Goal: Task Accomplishment & Management: Use online tool/utility

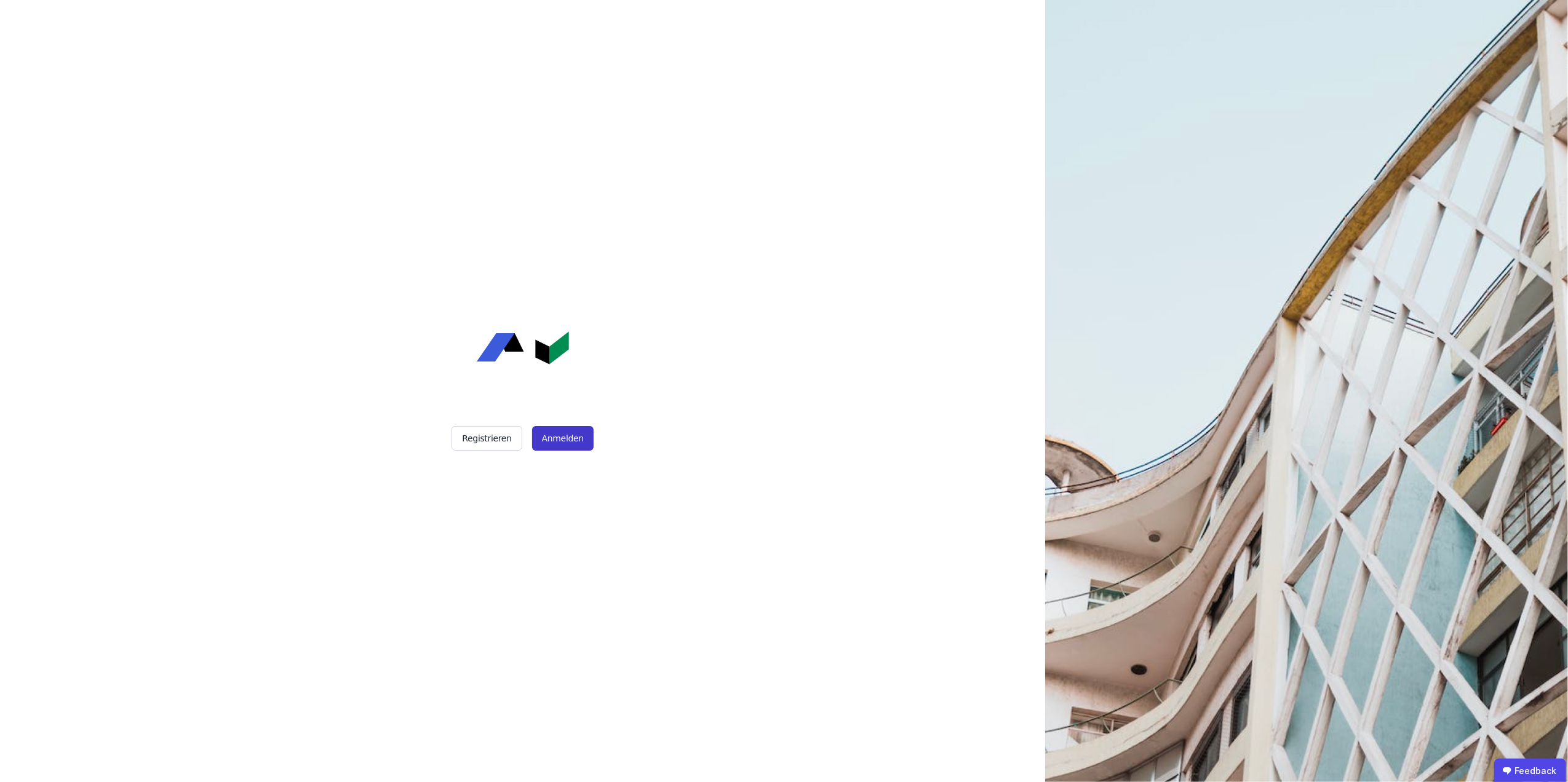
click at [572, 435] on button "Anmelden" at bounding box center [563, 438] width 61 height 25
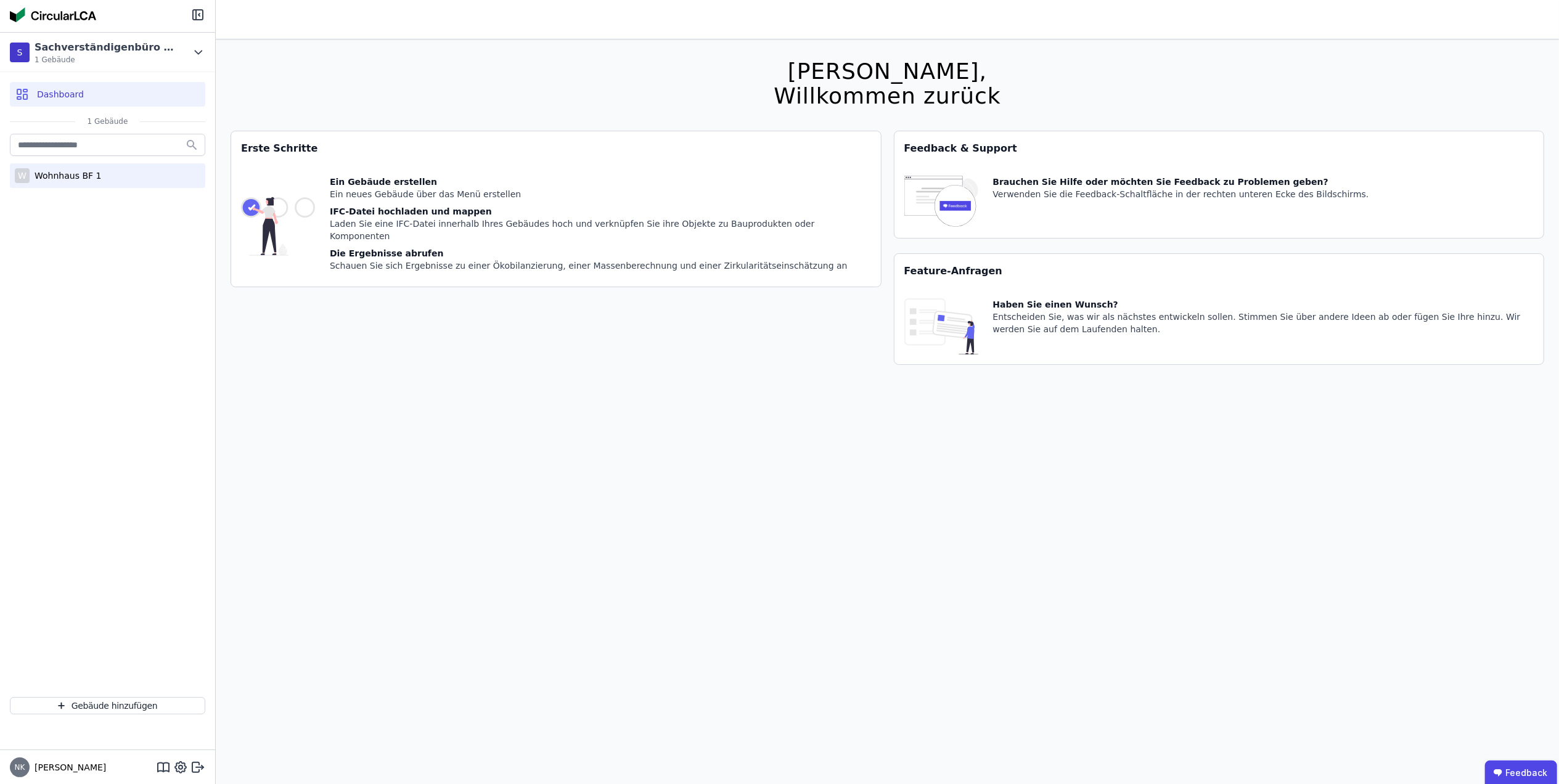
click at [65, 178] on div "Wohnhaus BF 1" at bounding box center [65, 175] width 71 height 12
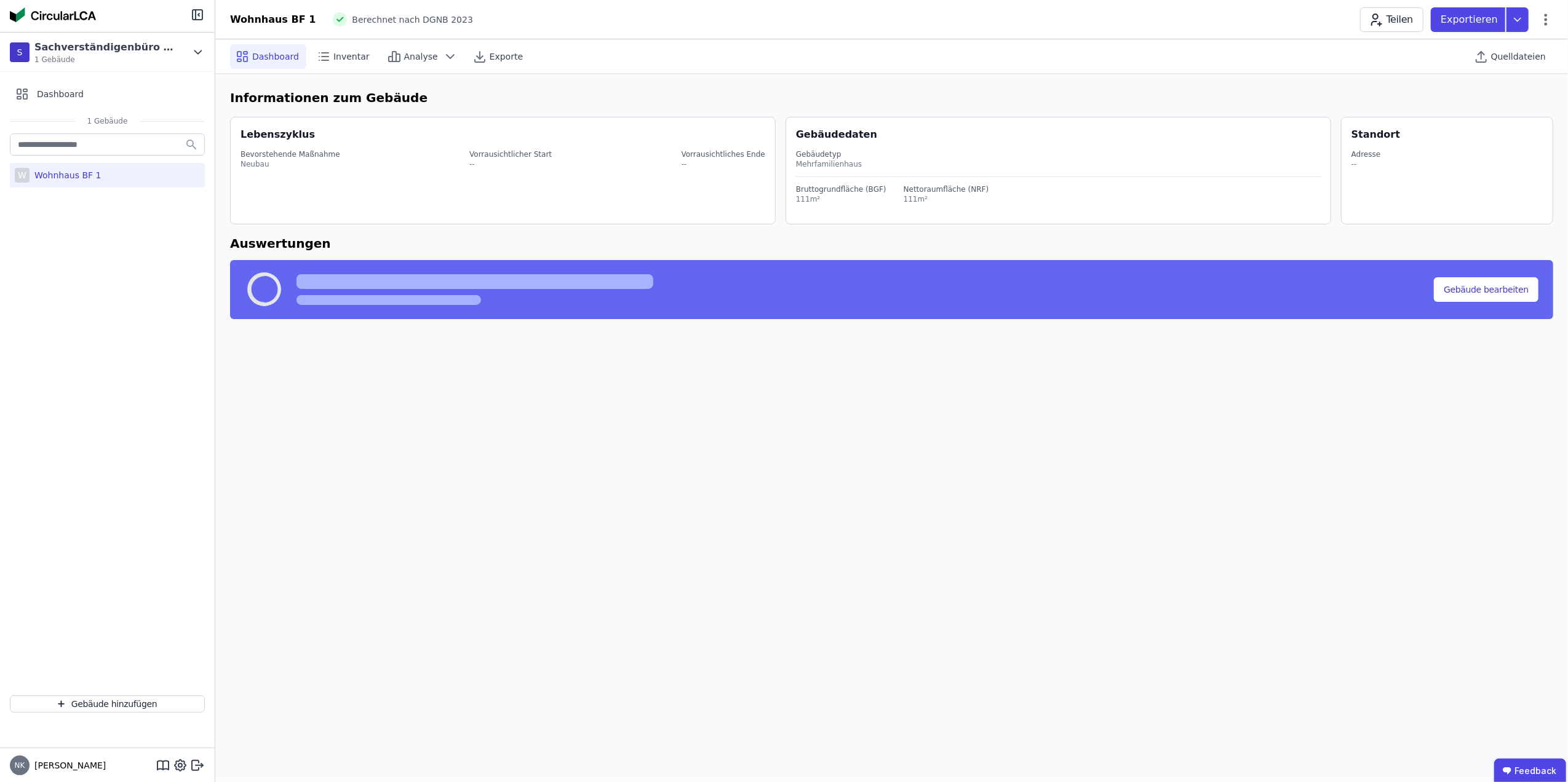
select select "*"
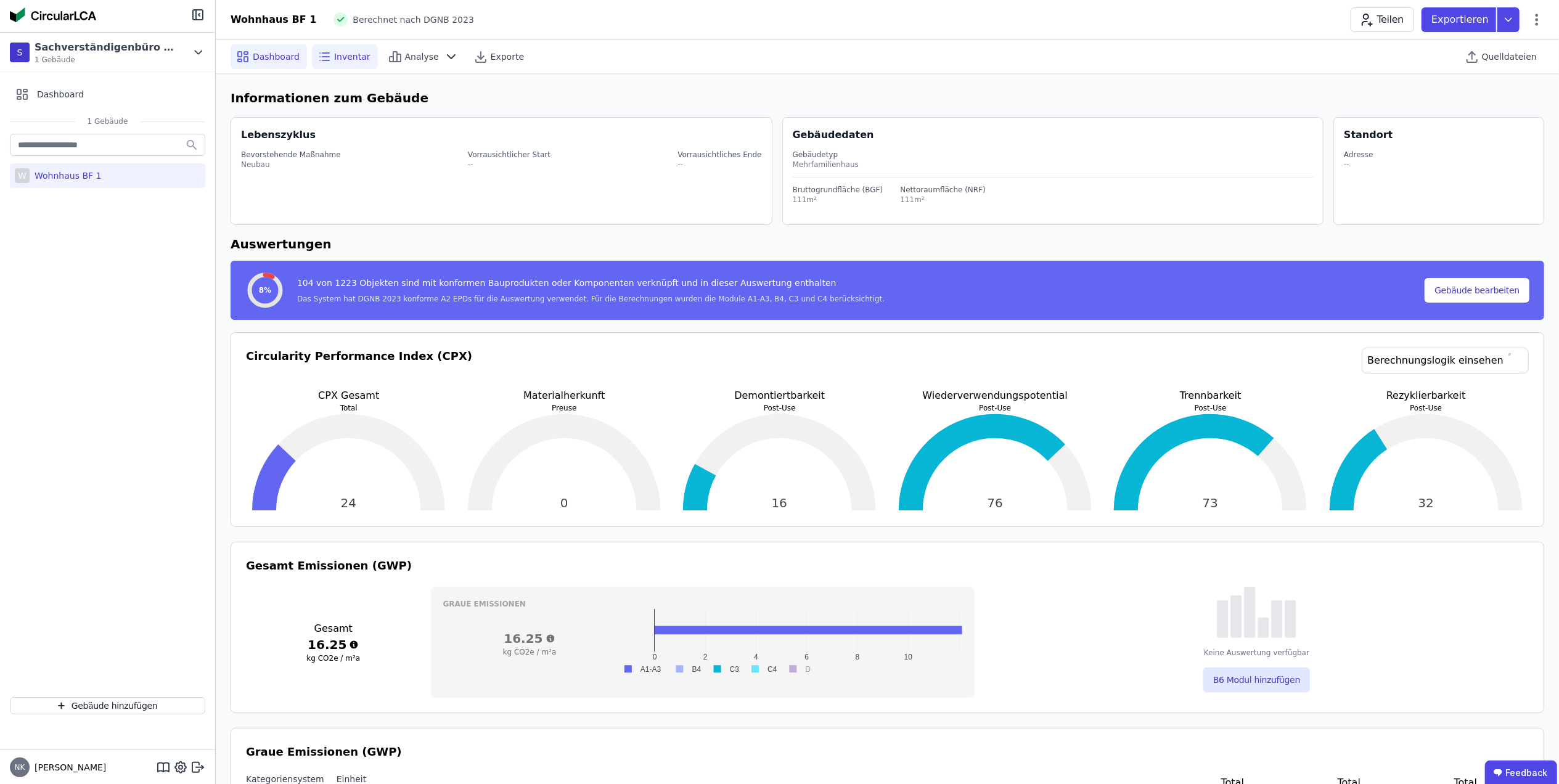
click at [349, 62] on div "Inventar" at bounding box center [345, 57] width 66 height 25
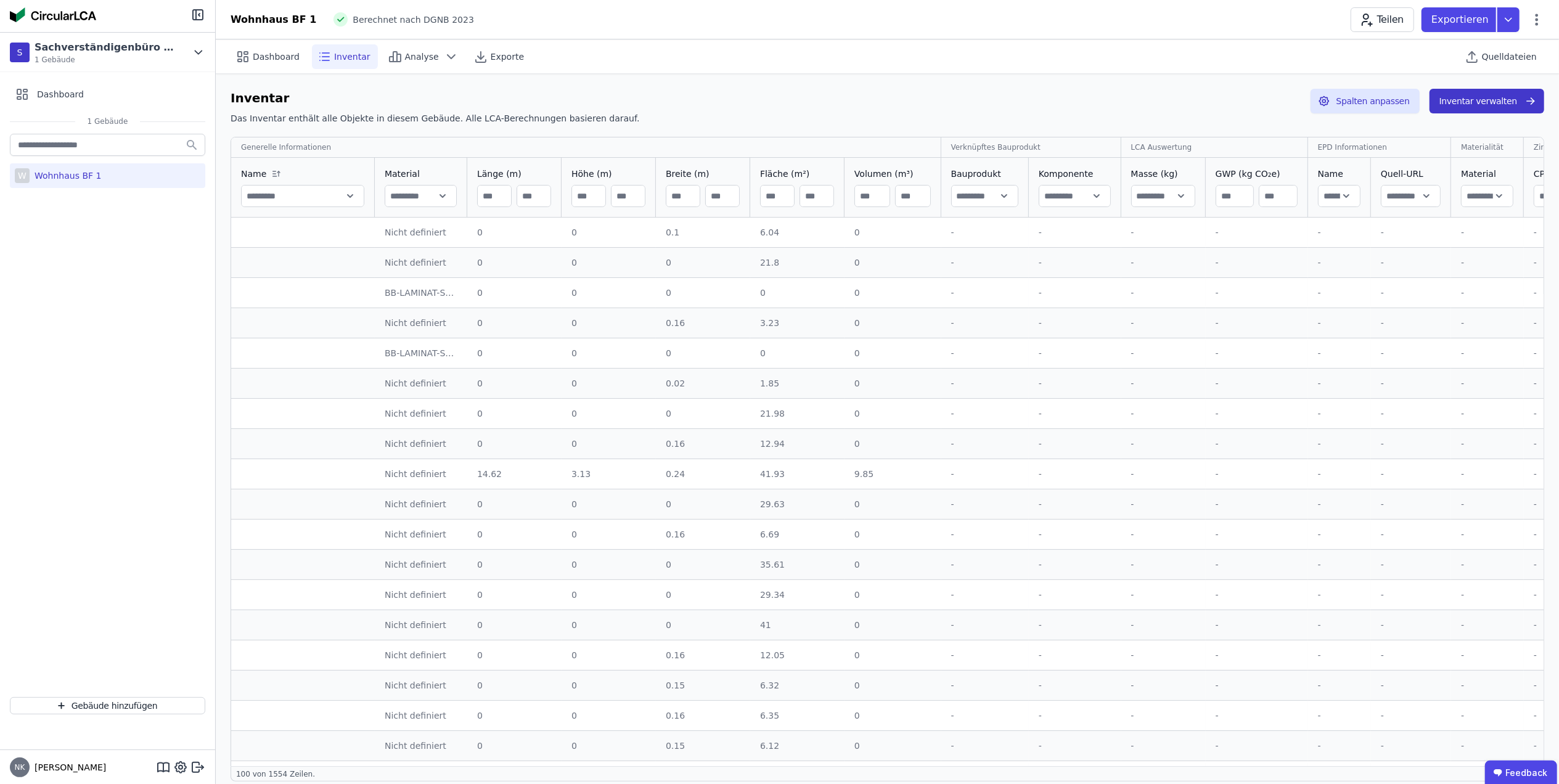
click at [1488, 102] on button "Inventar verwalten" at bounding box center [1486, 101] width 115 height 25
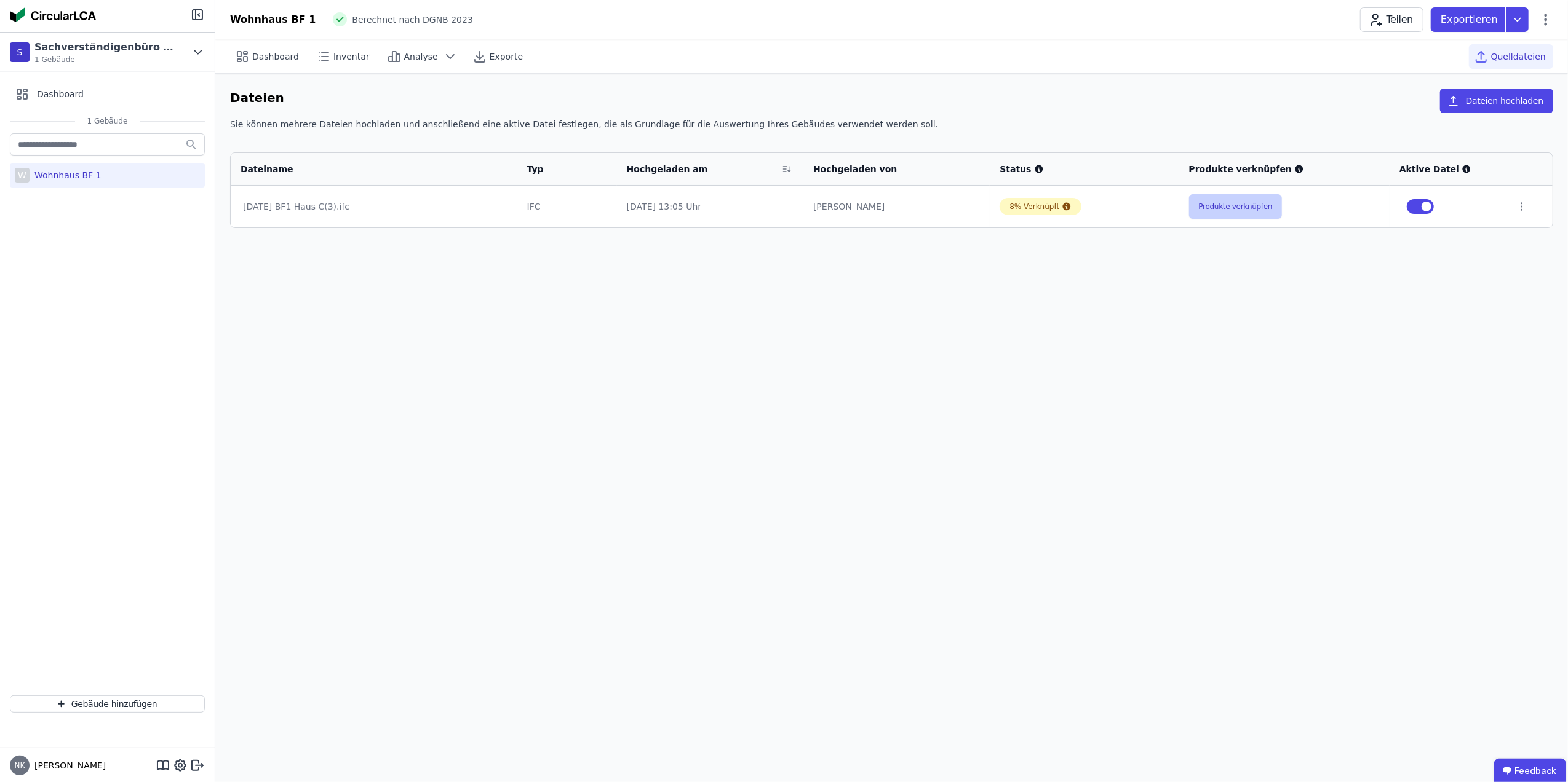
click at [1244, 210] on button "Produkte verknüpfen" at bounding box center [1236, 207] width 94 height 25
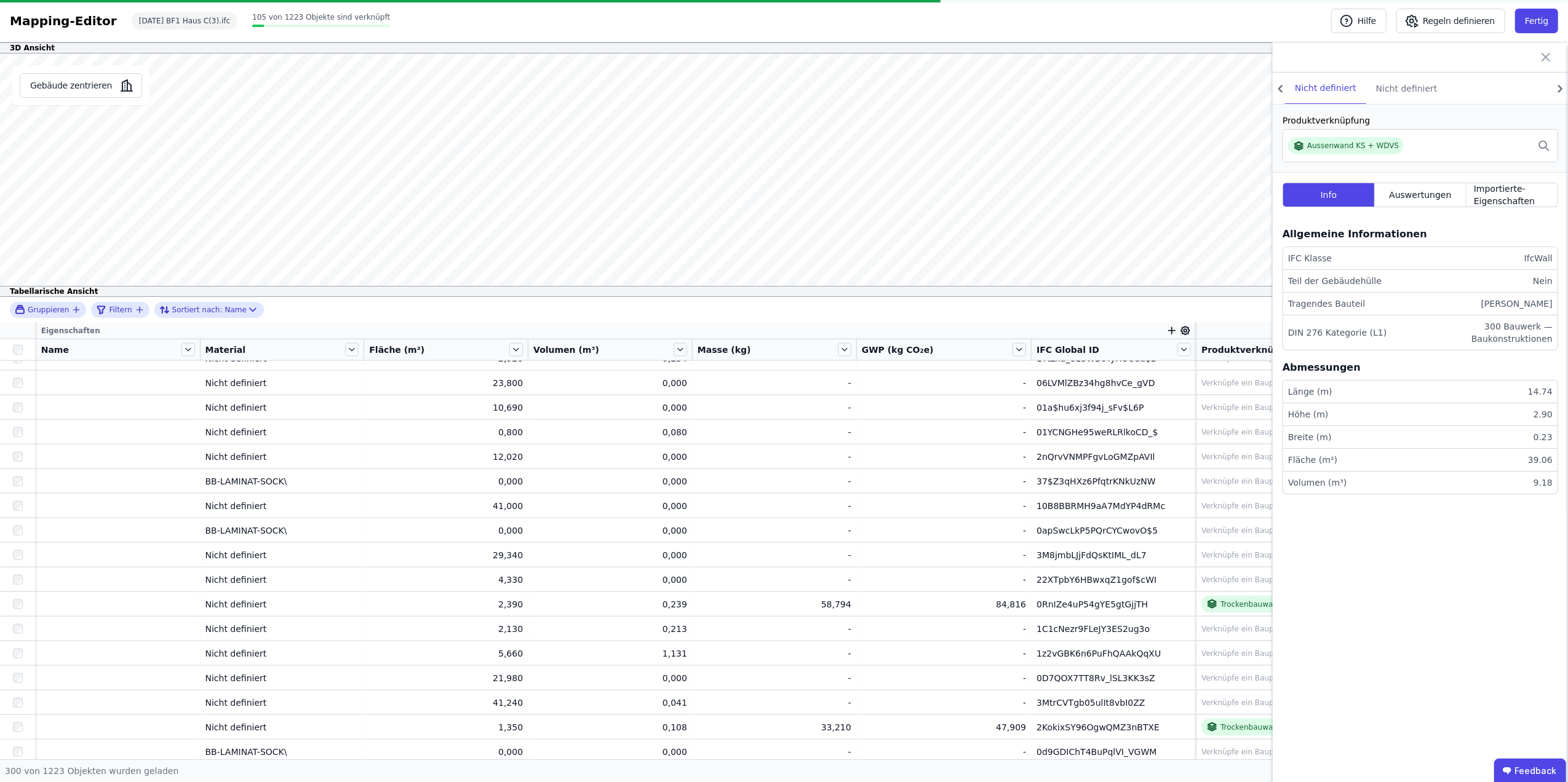
scroll to position [6982, 0]
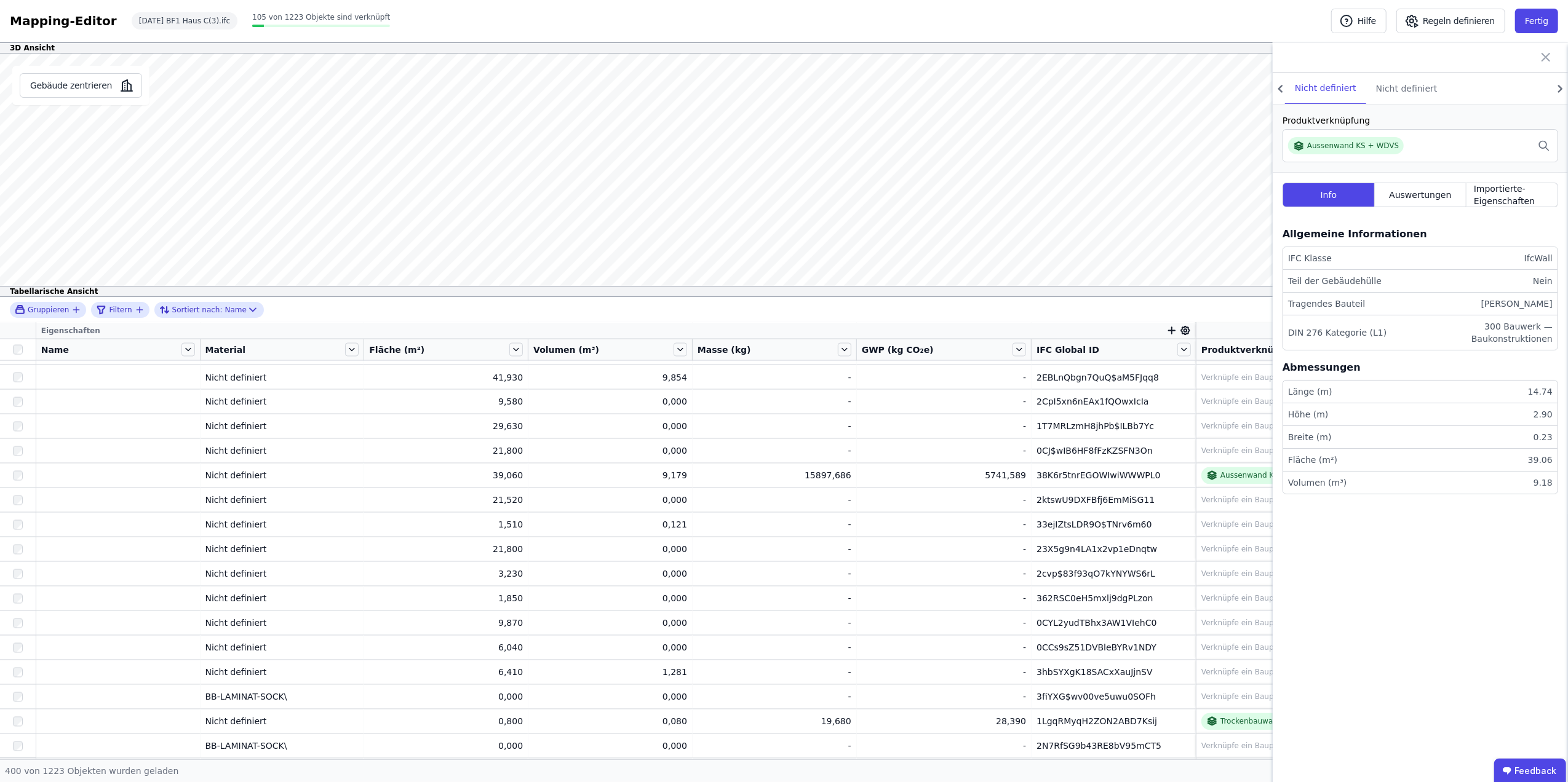
click at [76, 98] on div "Gebäude zentrieren" at bounding box center [81, 85] width 137 height 39
click at [99, 91] on button "Gebäude zentrieren" at bounding box center [81, 85] width 123 height 25
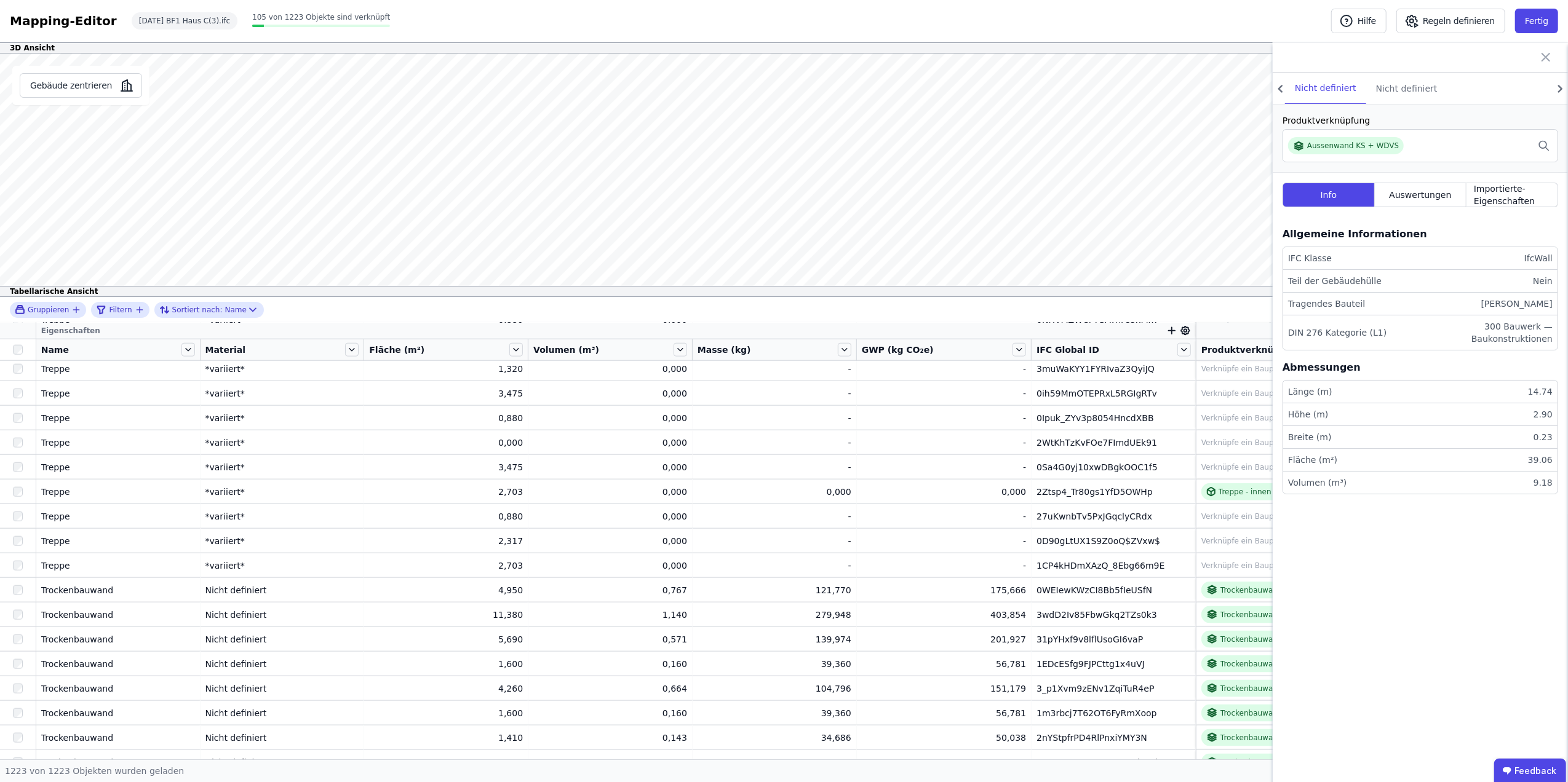
scroll to position [23654, 0]
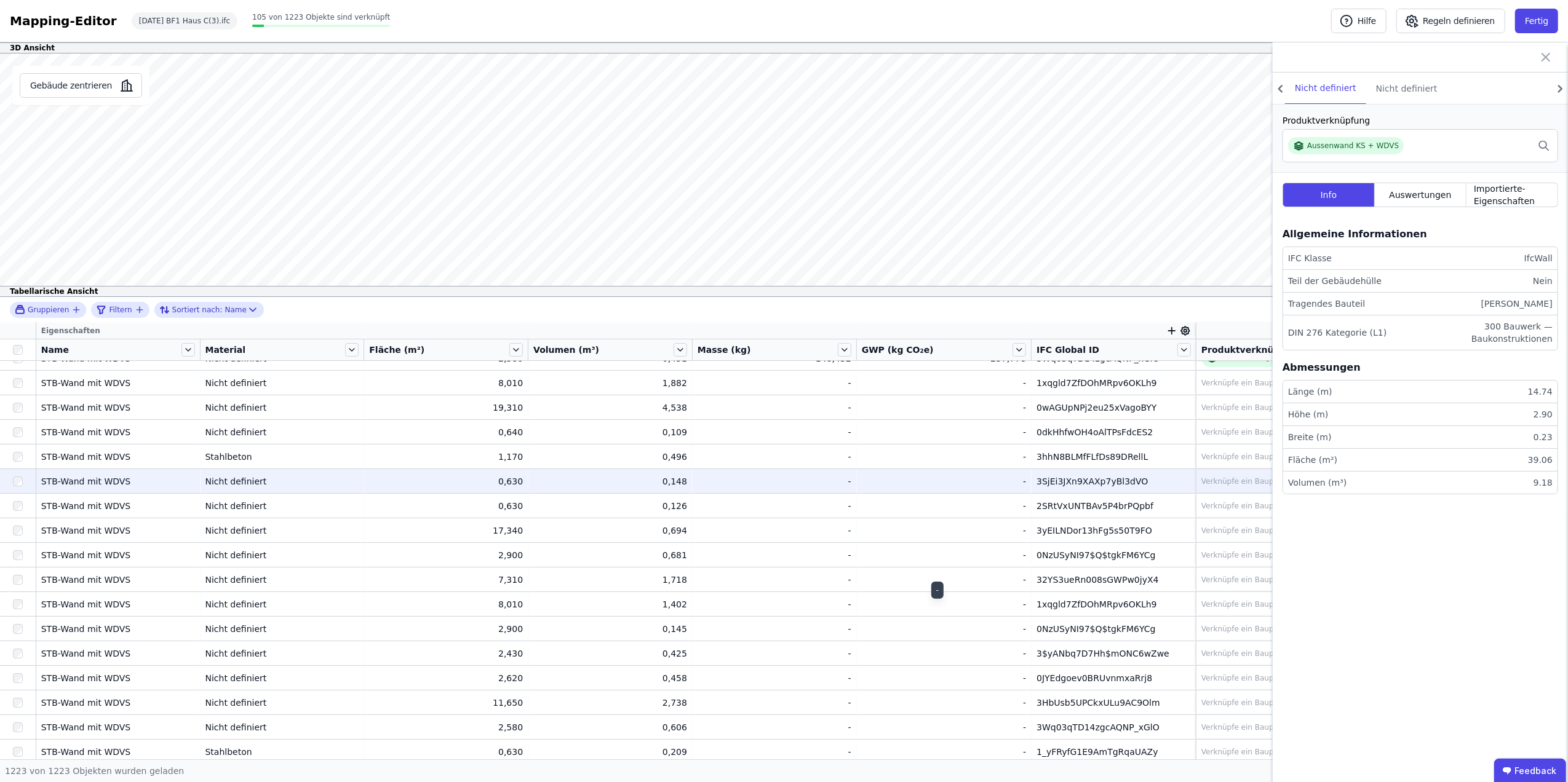
click at [133, 471] on td "STB-Wand mit WDVS STB-Wand mit WDVS" at bounding box center [118, 481] width 164 height 25
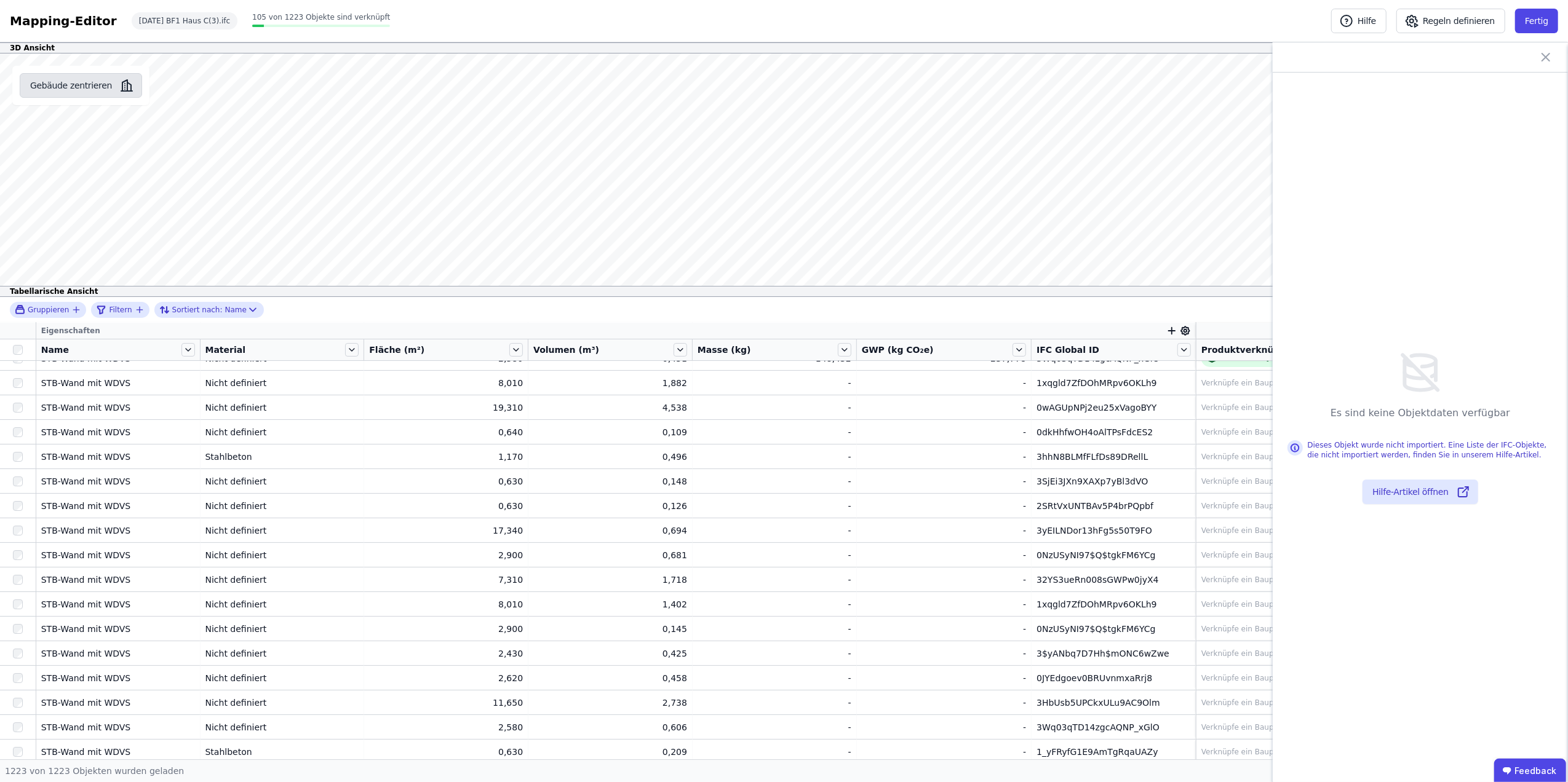
click at [81, 91] on button "Gebäude zentrieren" at bounding box center [81, 85] width 123 height 25
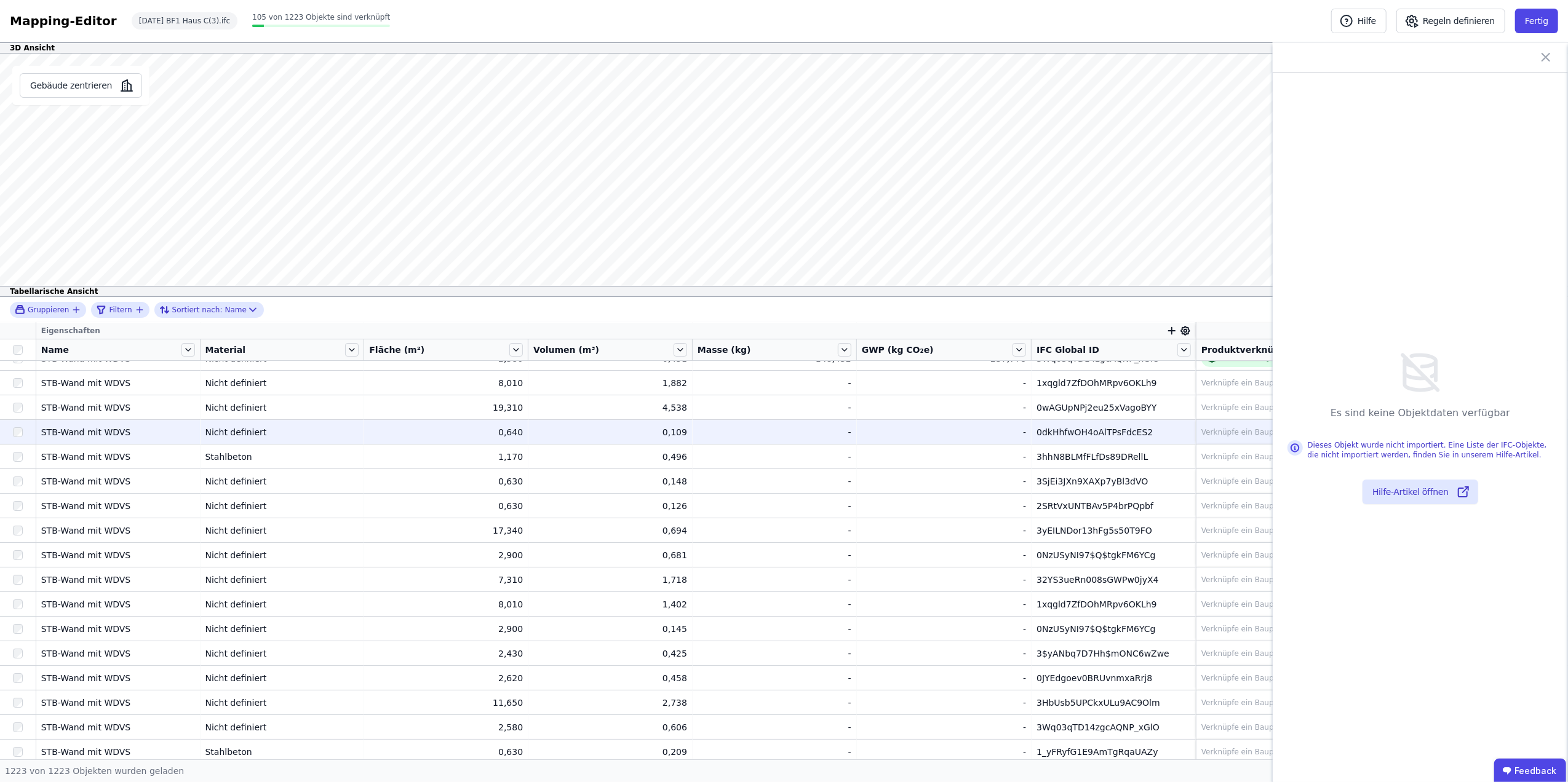
click at [129, 445] on td "STB-Wand mit WDVS STB-Wand mit WDVS" at bounding box center [118, 457] width 164 height 25
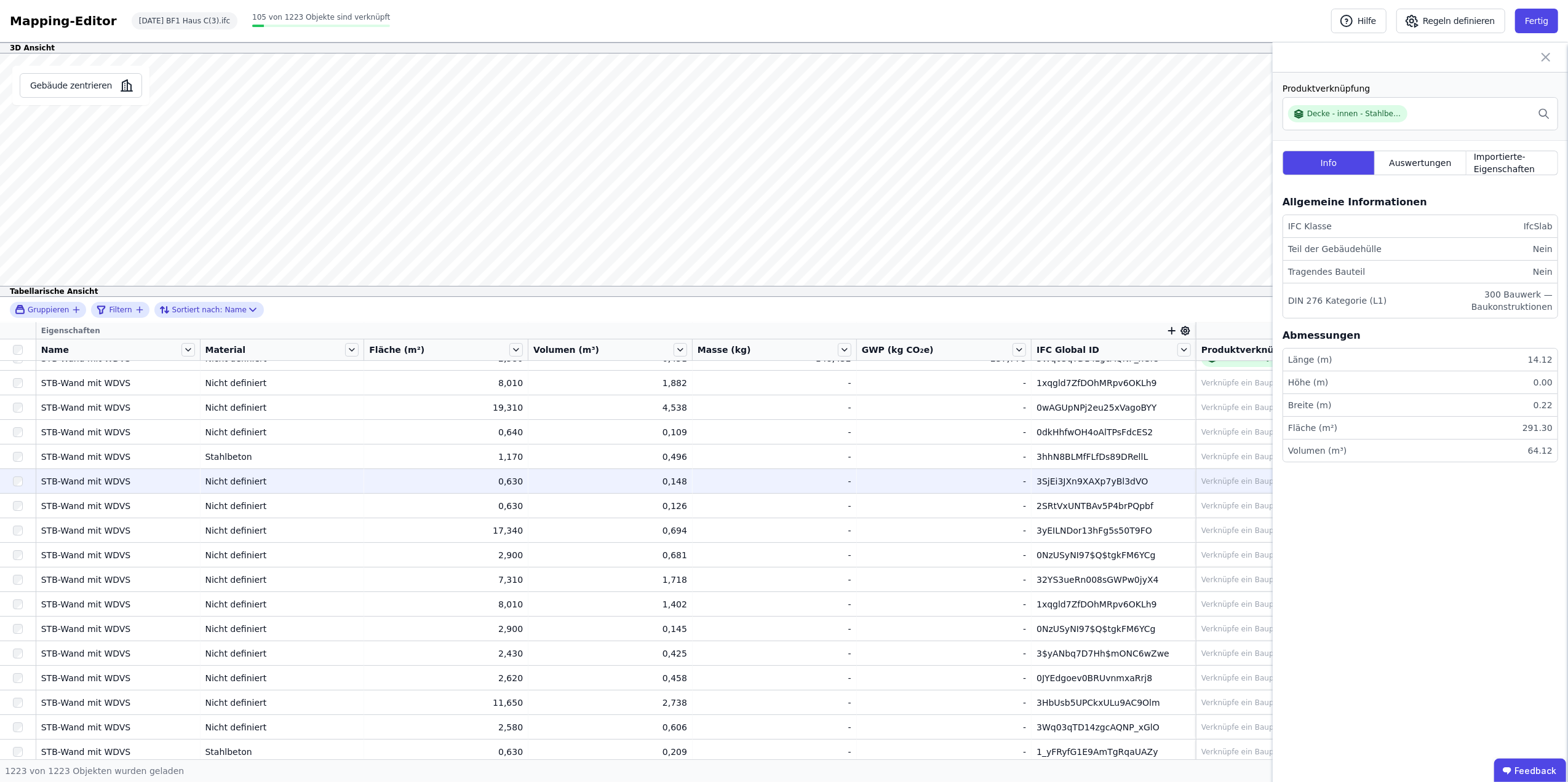
scroll to position [23381, 0]
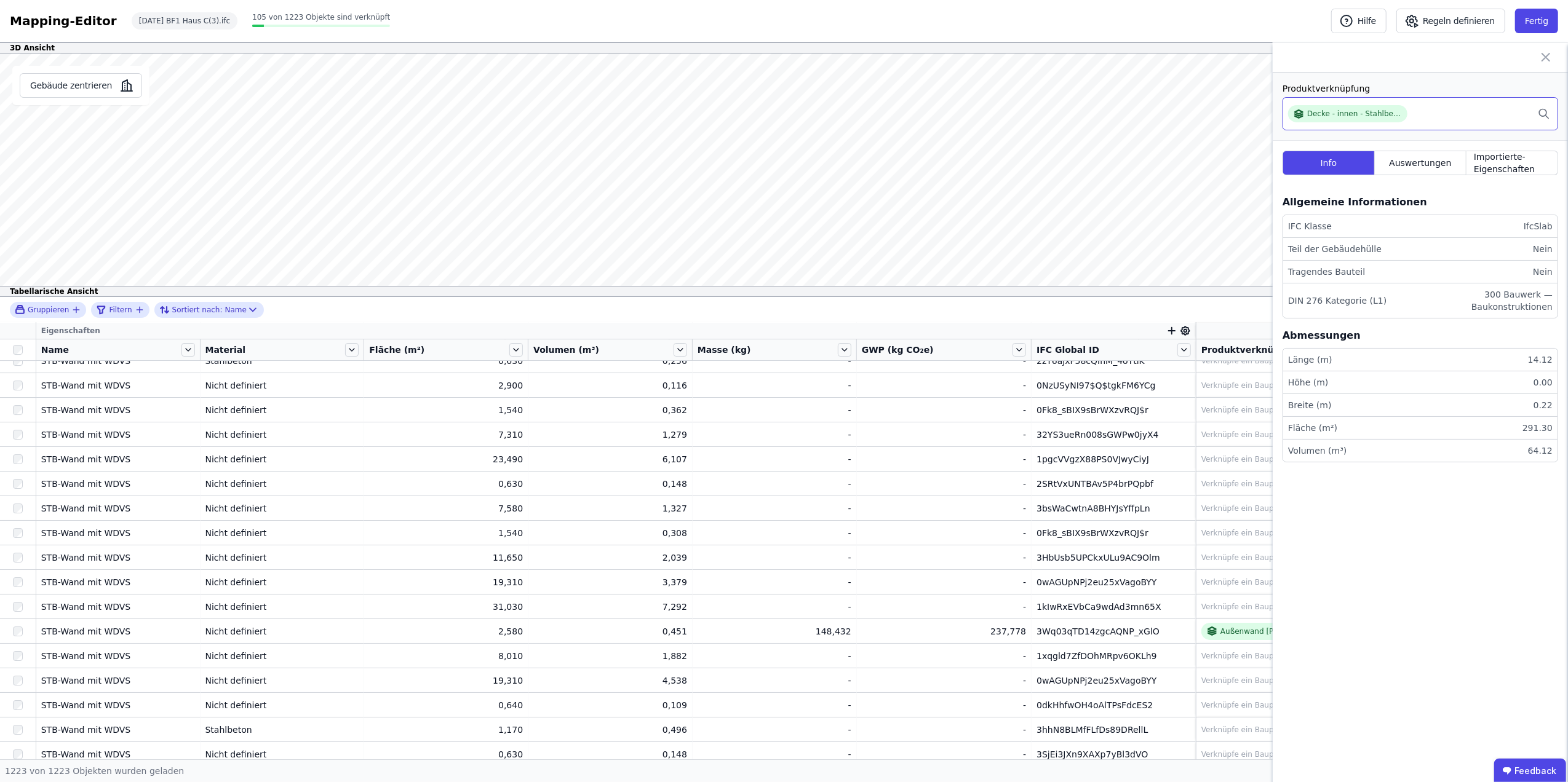
drag, startPoint x: 1473, startPoint y: 108, endPoint x: 1456, endPoint y: 99, distance: 19.2
click at [1456, 99] on div "Decke - innen - Stahlbeton 2% (20cm) - Zement-Estrich - Linoleum - unterseitig …" at bounding box center [1421, 113] width 276 height 33
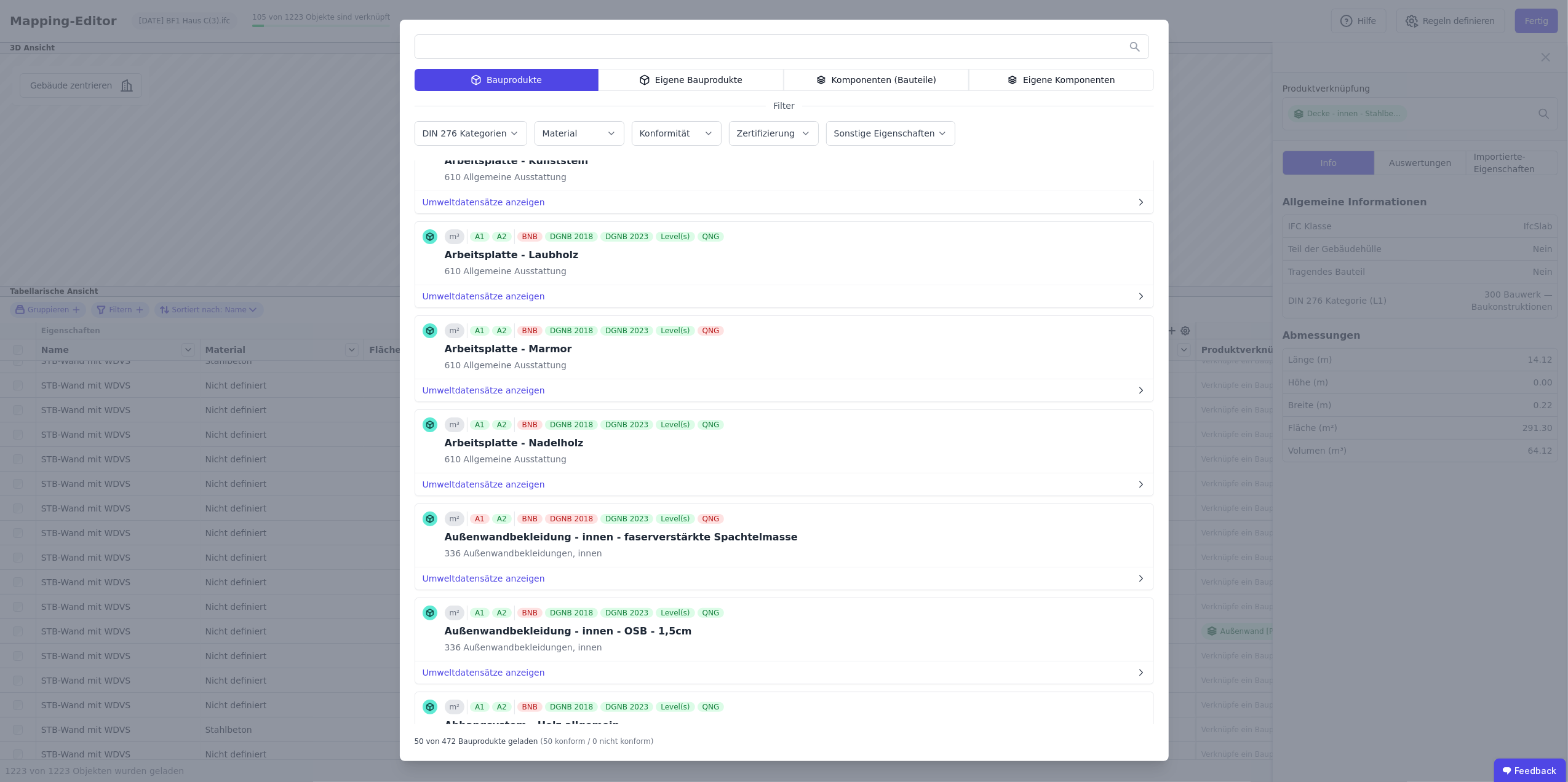
scroll to position [2389, 0]
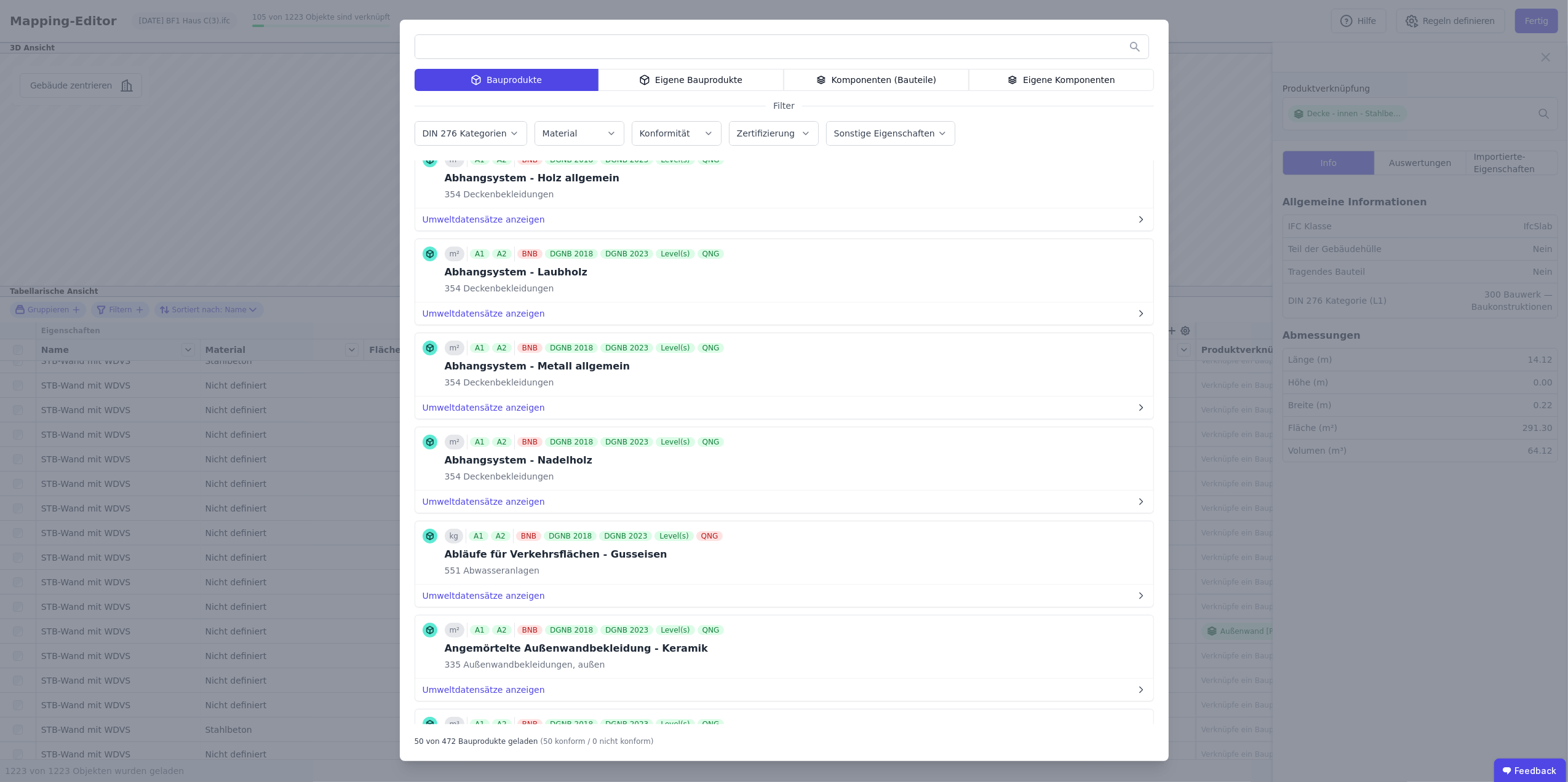
click at [665, 40] on input "text" at bounding box center [782, 46] width 733 height 22
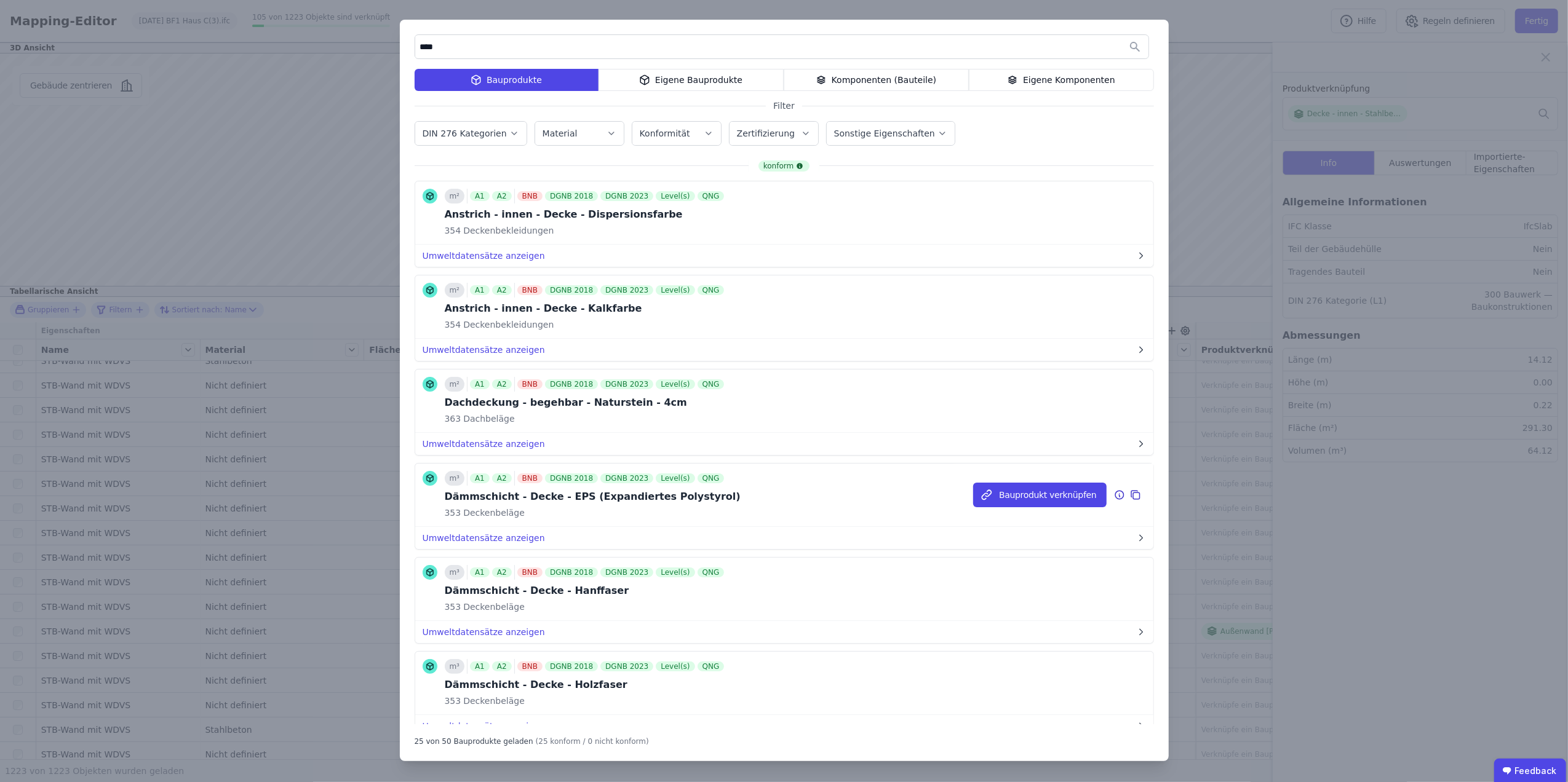
scroll to position [273, 0]
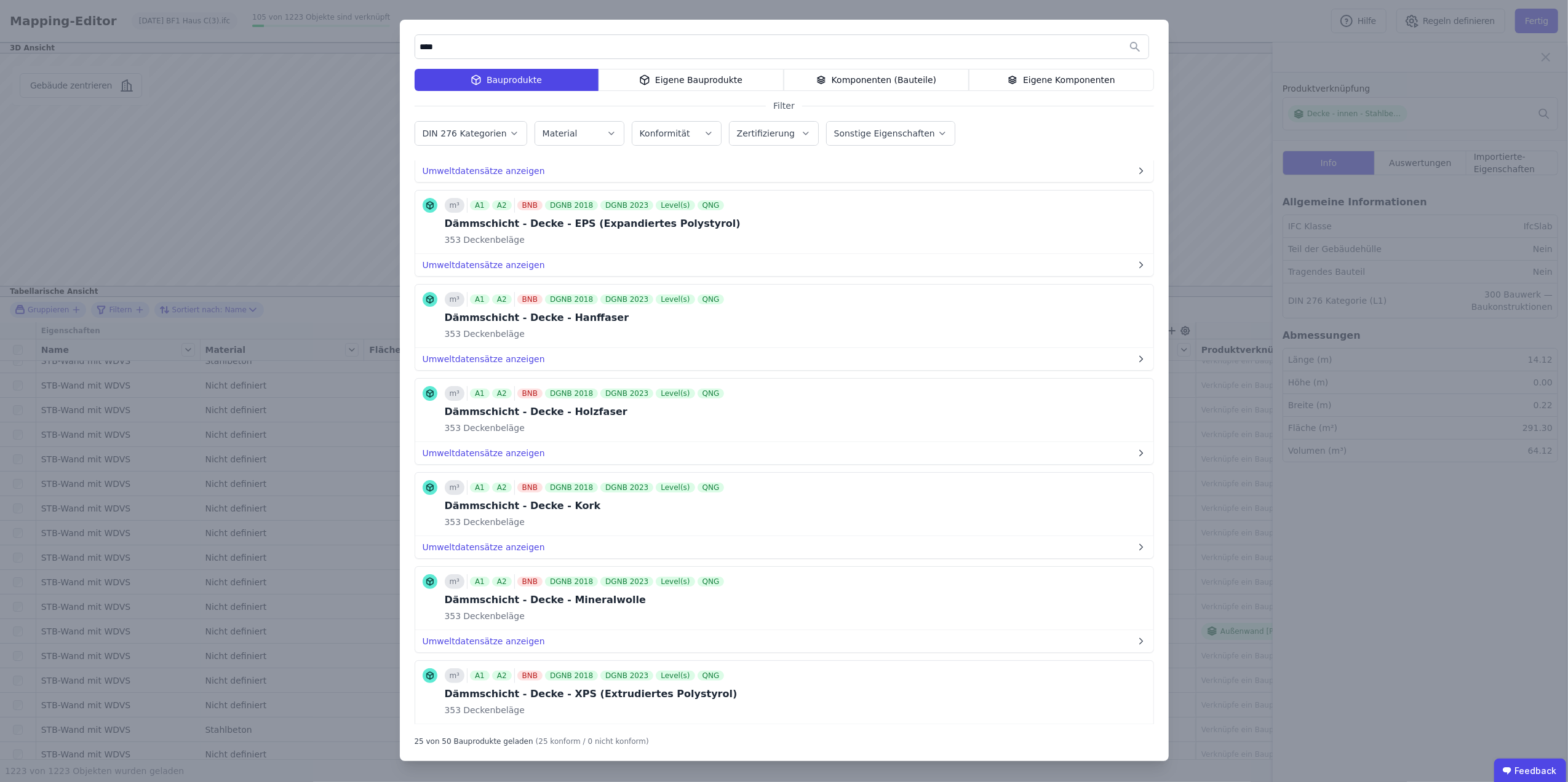
click at [894, 80] on div "Komponenten (Bauteile)" at bounding box center [876, 80] width 185 height 22
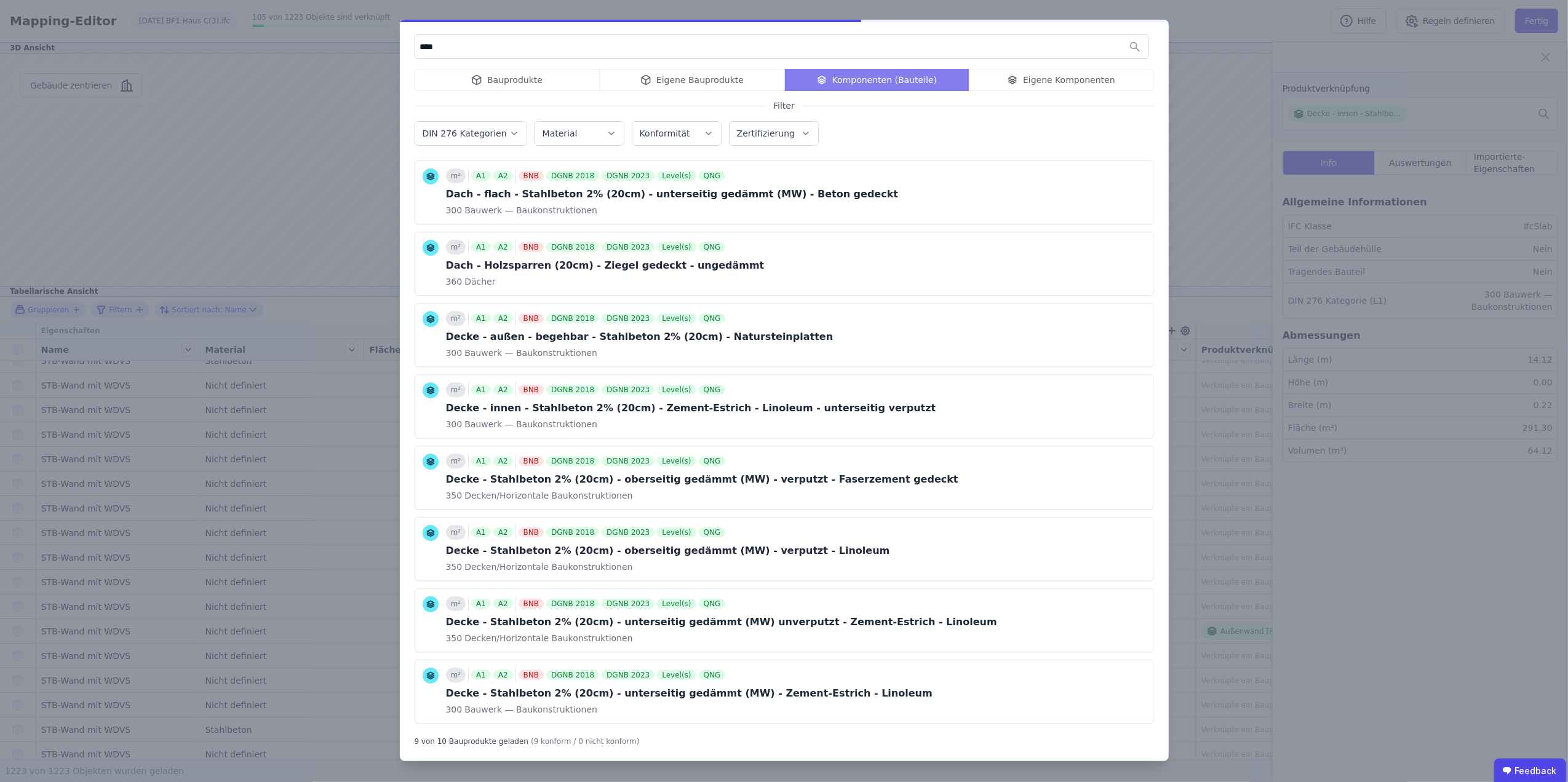
click at [770, 46] on input "****" at bounding box center [782, 46] width 733 height 22
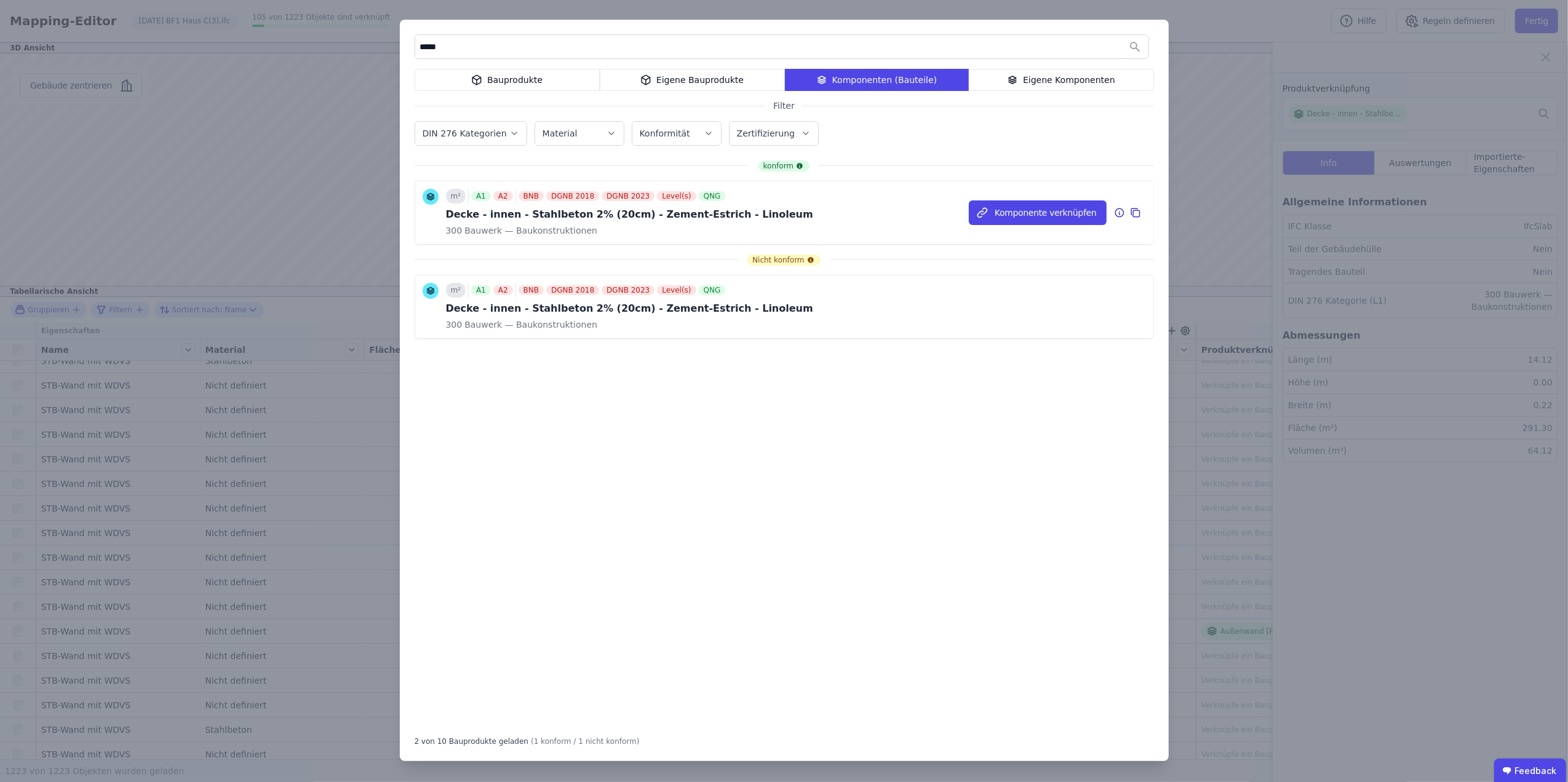
type input "*****"
click at [609, 220] on div "Decke - innen - Stahlbeton 2% (20cm) - Zement-Estrich - Linoleum" at bounding box center [629, 214] width 368 height 15
click at [1137, 212] on icon at bounding box center [1136, 214] width 6 height 6
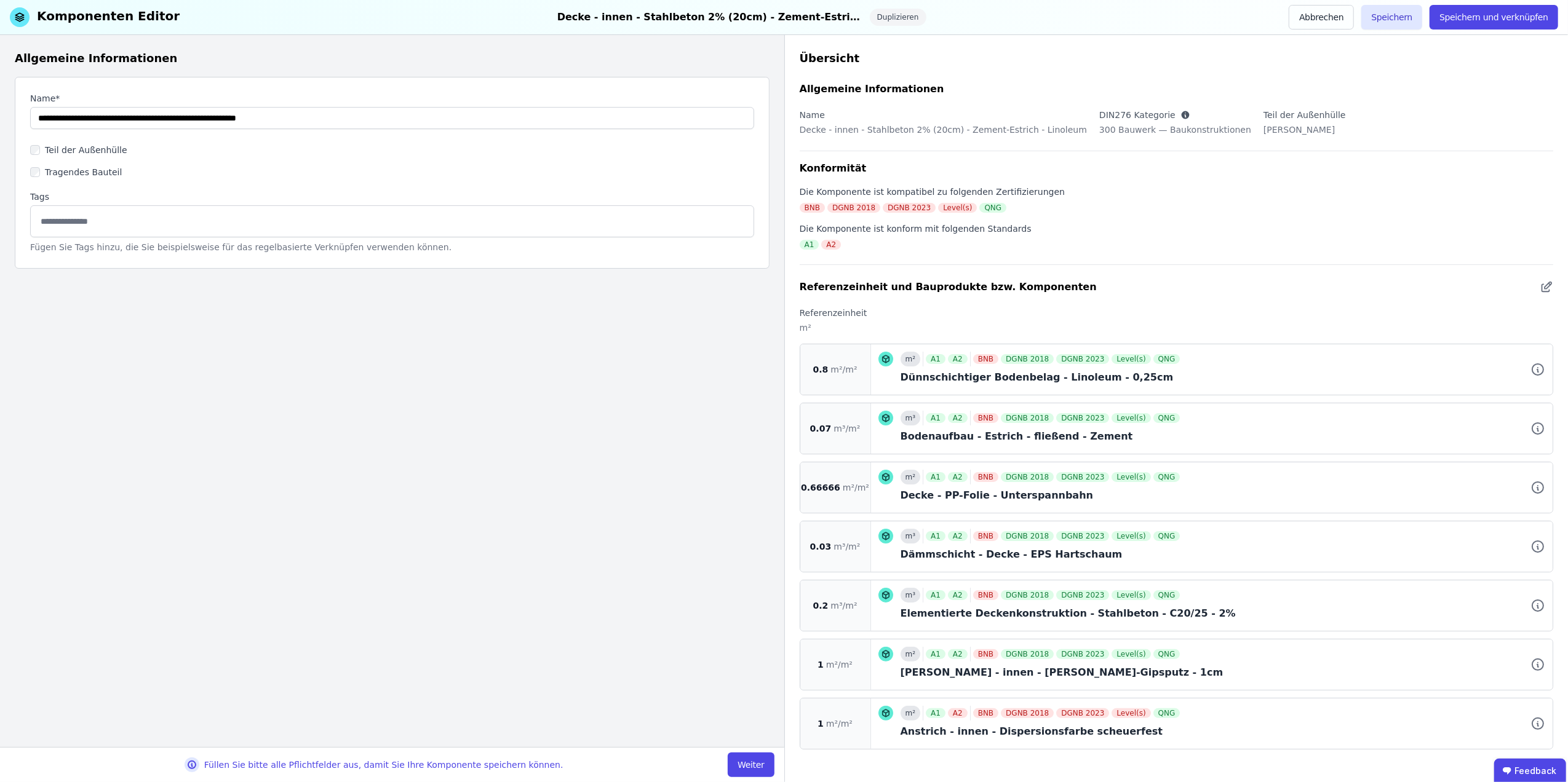
scroll to position [8, 0]
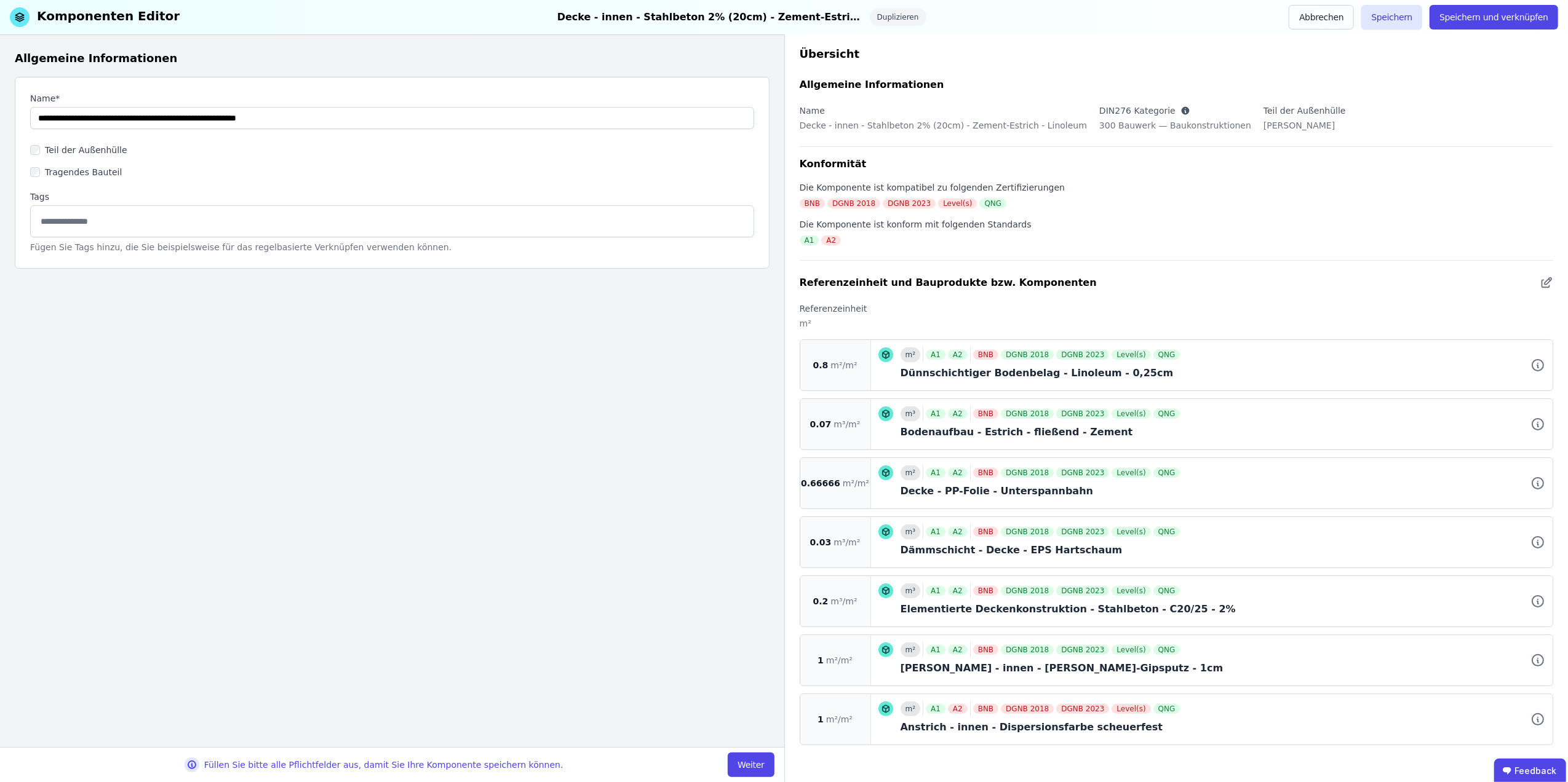
click at [1253, 426] on div "Bodenaufbau - Estrich - fließend - Zement" at bounding box center [1223, 432] width 645 height 15
click at [1531, 424] on icon at bounding box center [1538, 424] width 15 height 15
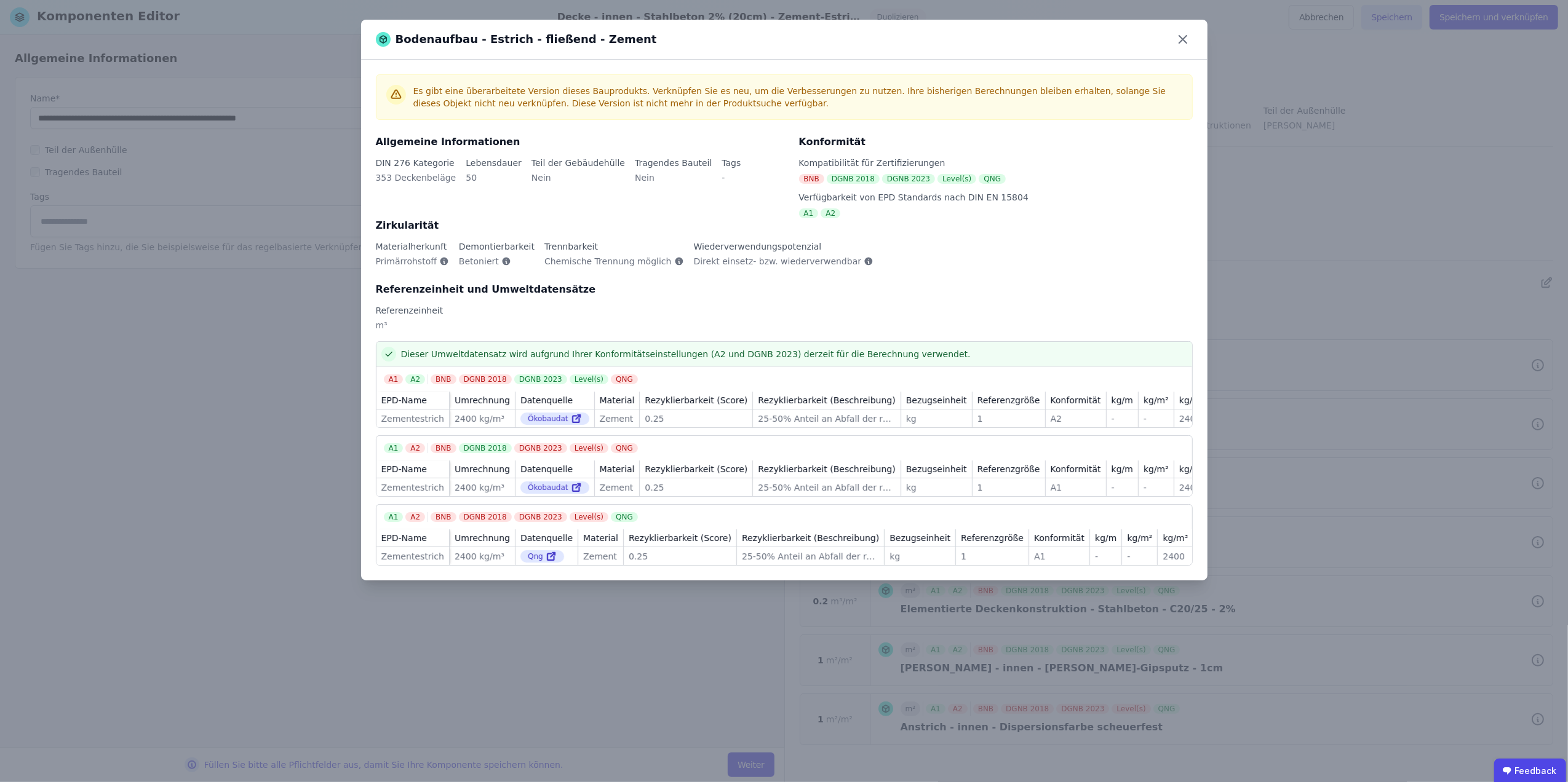
click at [641, 539] on div "A1 A2 BNB DGNB 2018 DGNB 2023 Level(s) QNG EPD-Name Umrechnung Datenquelle Mate…" at bounding box center [784, 535] width 817 height 61
click at [1063, 409] on div "Konformität" at bounding box center [1076, 400] width 60 height 17
click at [1059, 417] on div "A2" at bounding box center [1076, 418] width 50 height 12
click at [1063, 562] on div "A1" at bounding box center [1060, 556] width 50 height 12
drag, startPoint x: 791, startPoint y: 189, endPoint x: 963, endPoint y: 232, distance: 177.3
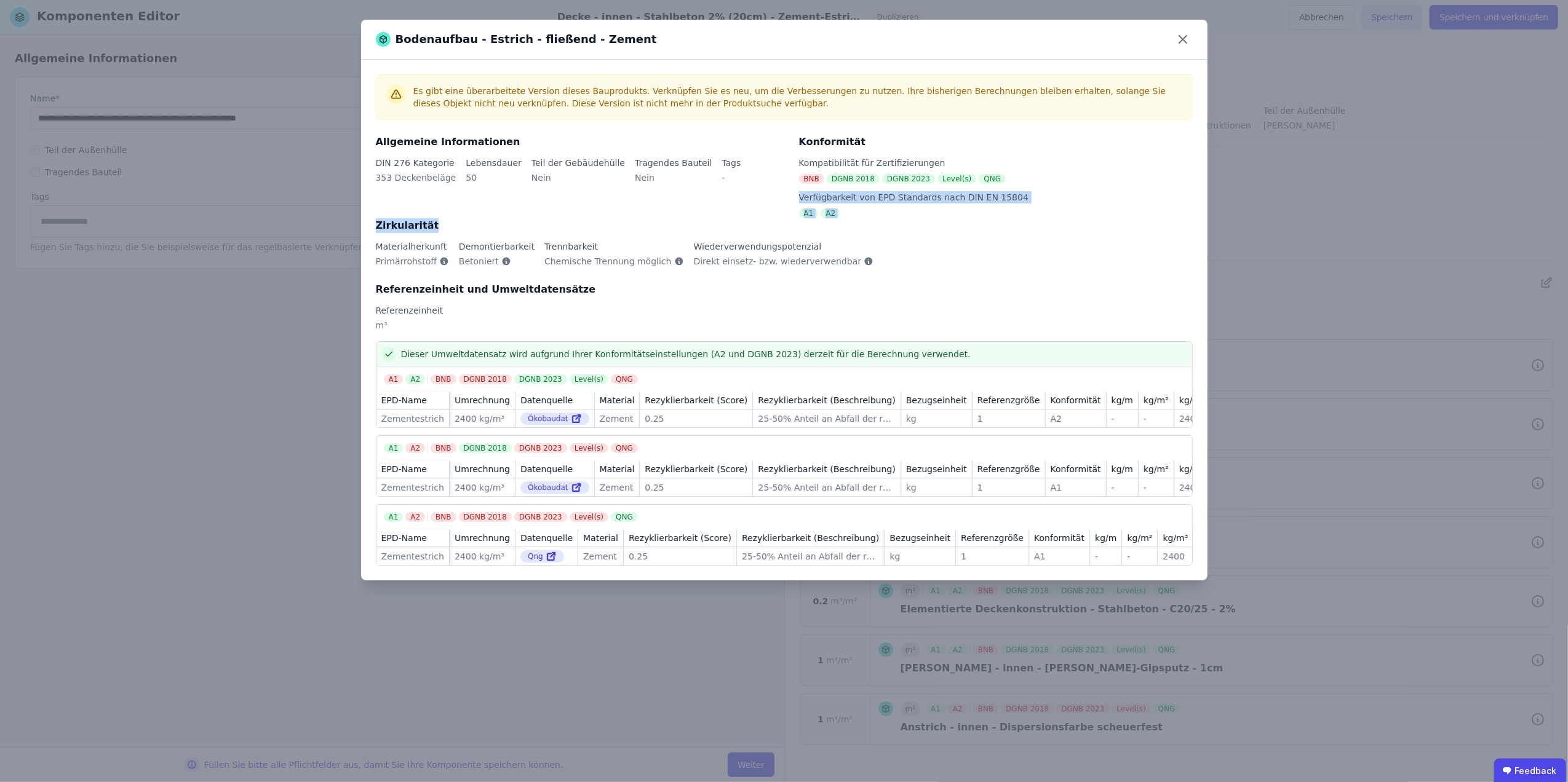
click at [963, 232] on div "Allgemeine Informationen DIN 276 Kategorie 353 Deckenbeläge Lebensdauer 50 Teil…" at bounding box center [784, 238] width 817 height 207
click at [1186, 37] on icon at bounding box center [1183, 39] width 19 height 19
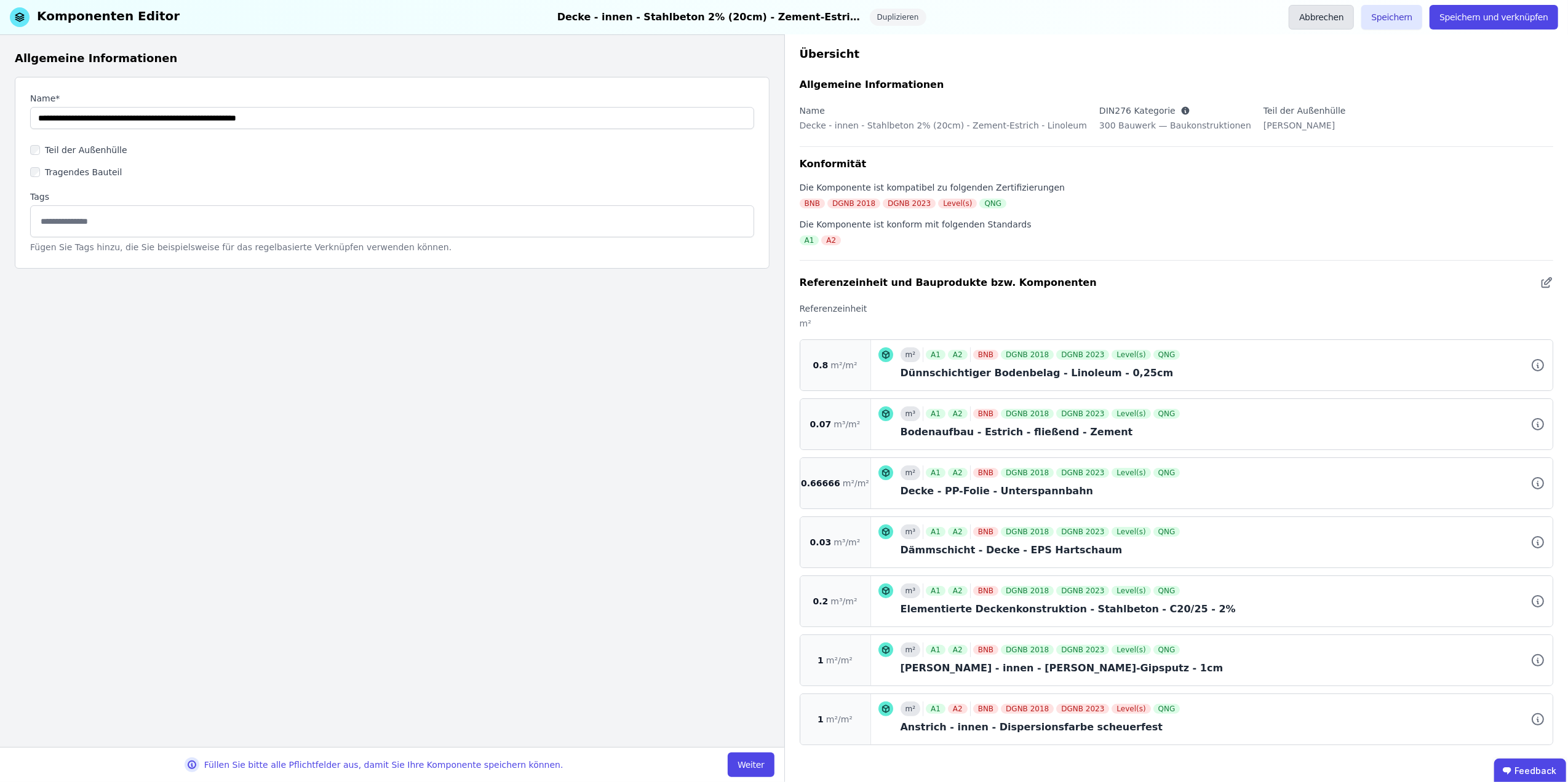
click at [1326, 19] on button "Abbrechen" at bounding box center [1321, 17] width 65 height 25
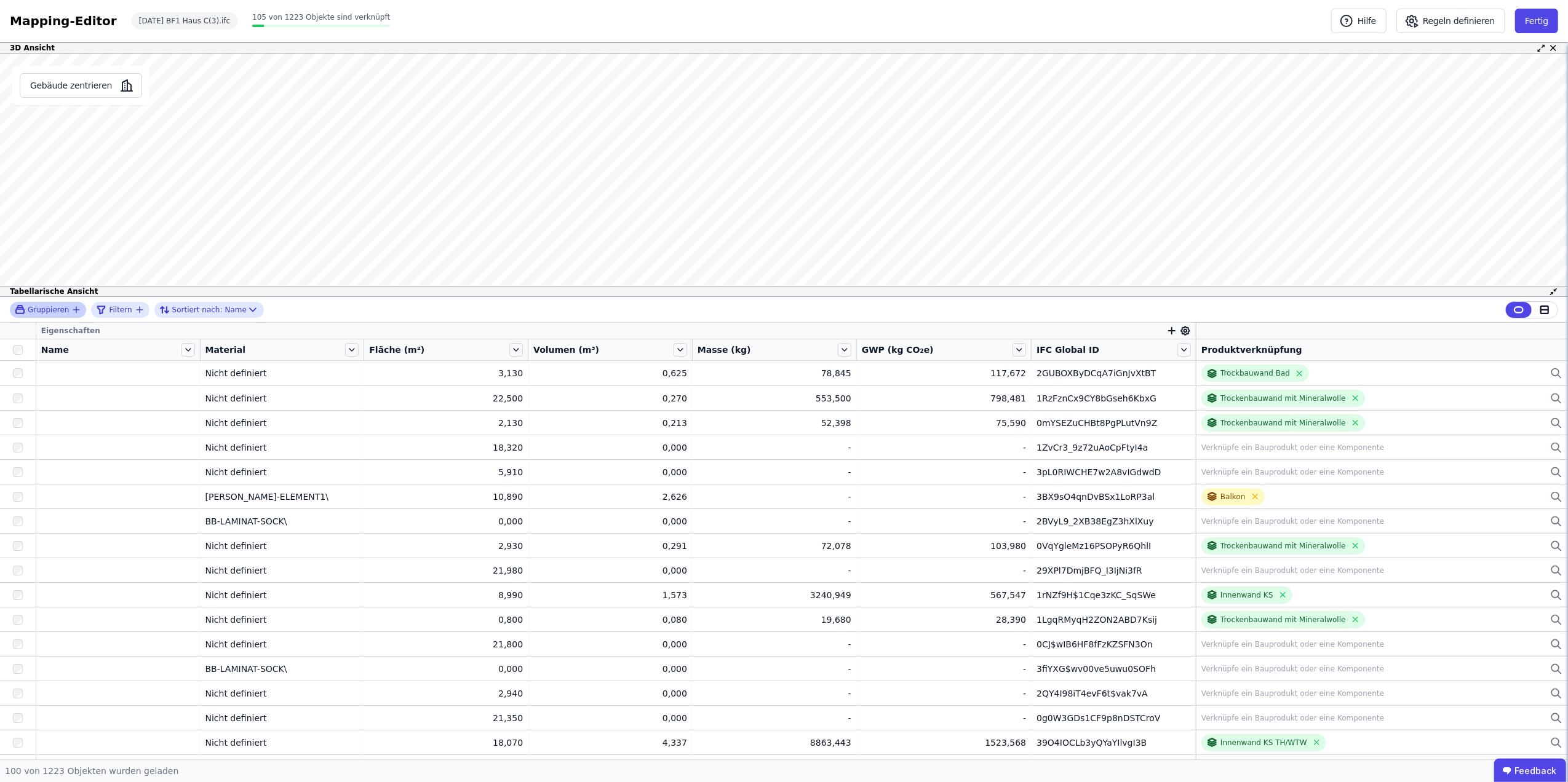
click at [57, 313] on span "Gruppieren" at bounding box center [48, 309] width 41 height 10
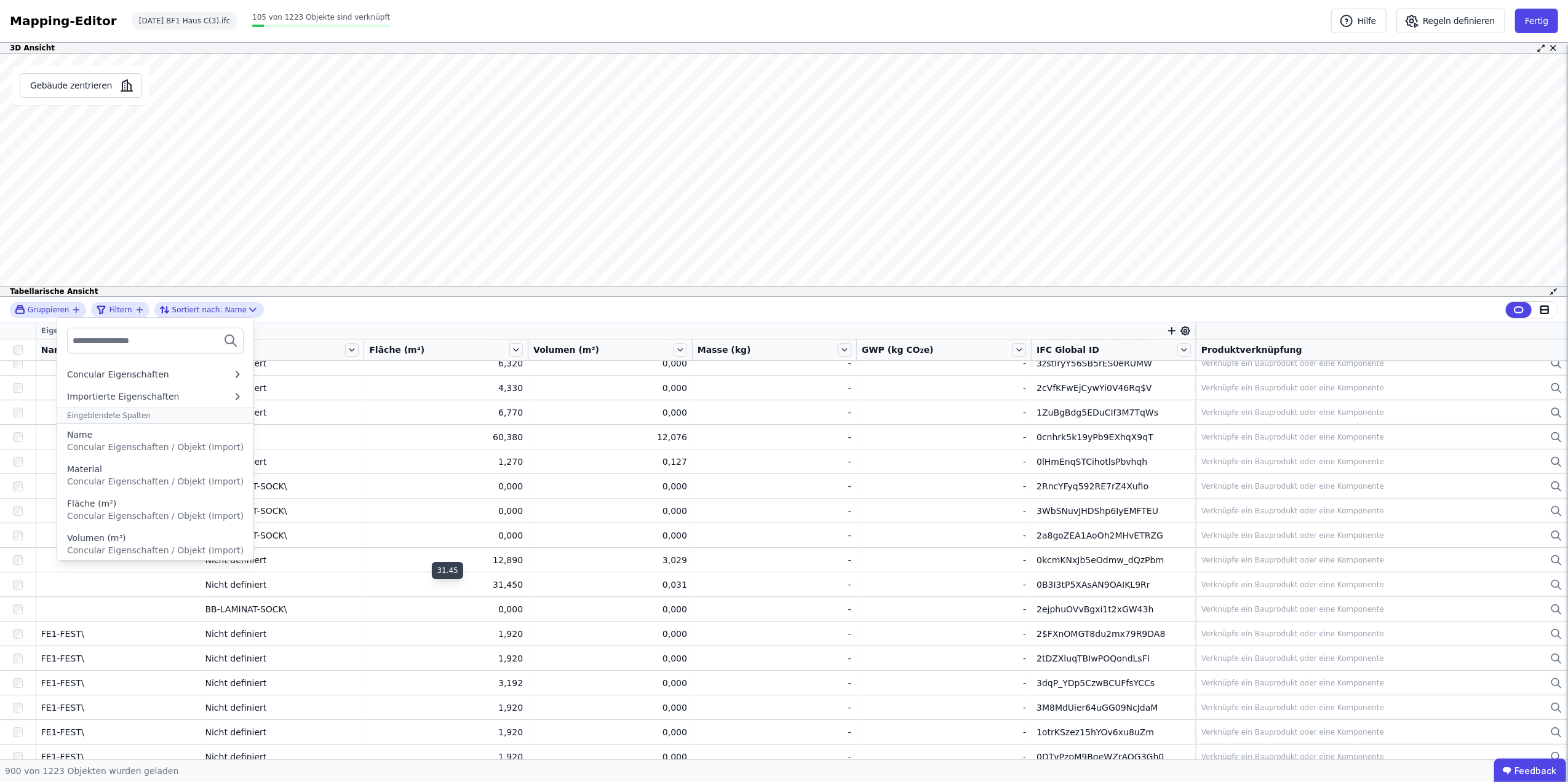
scroll to position [17915, 0]
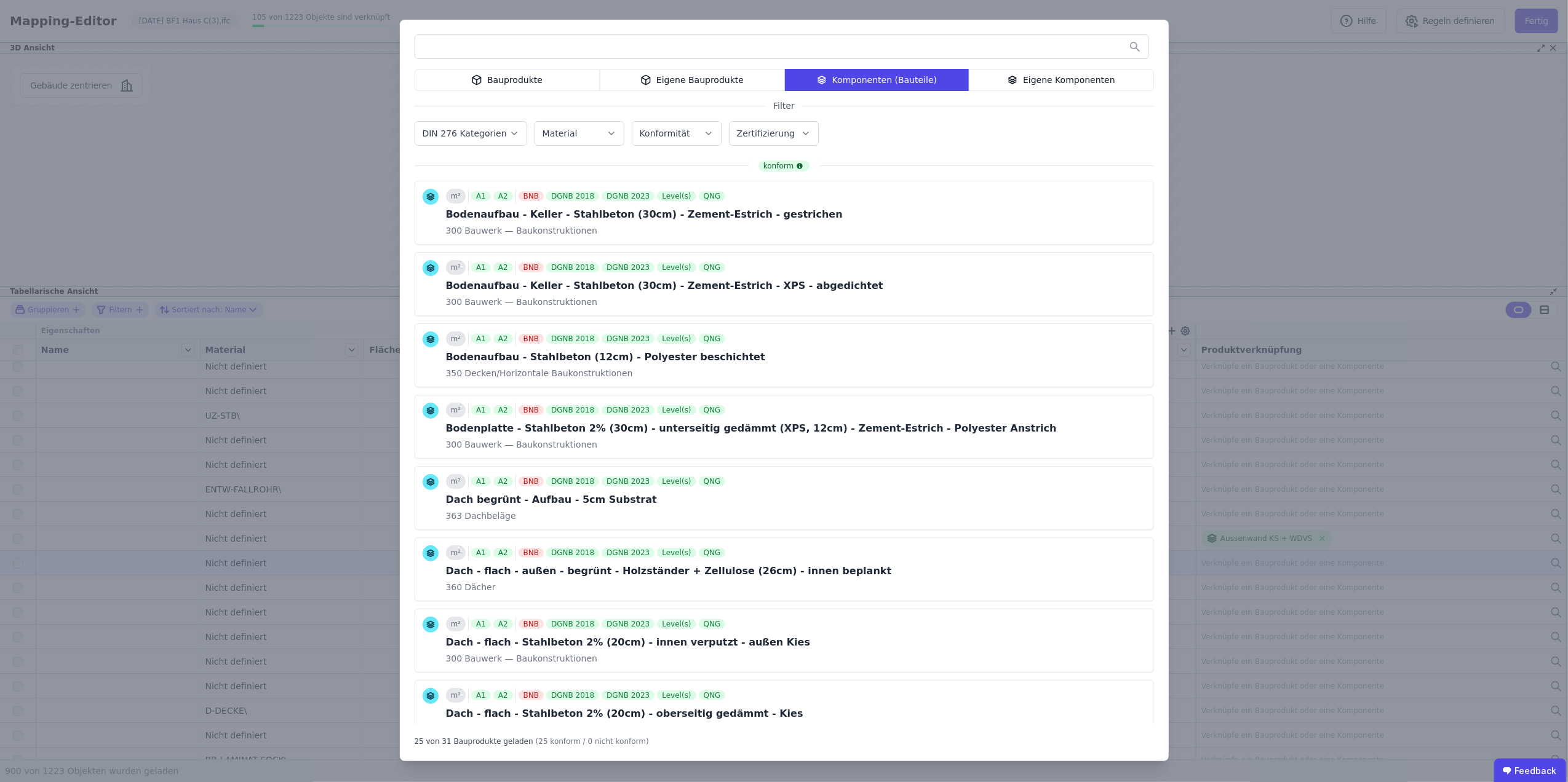
click at [548, 81] on div "Bauprodukte" at bounding box center [507, 80] width 185 height 22
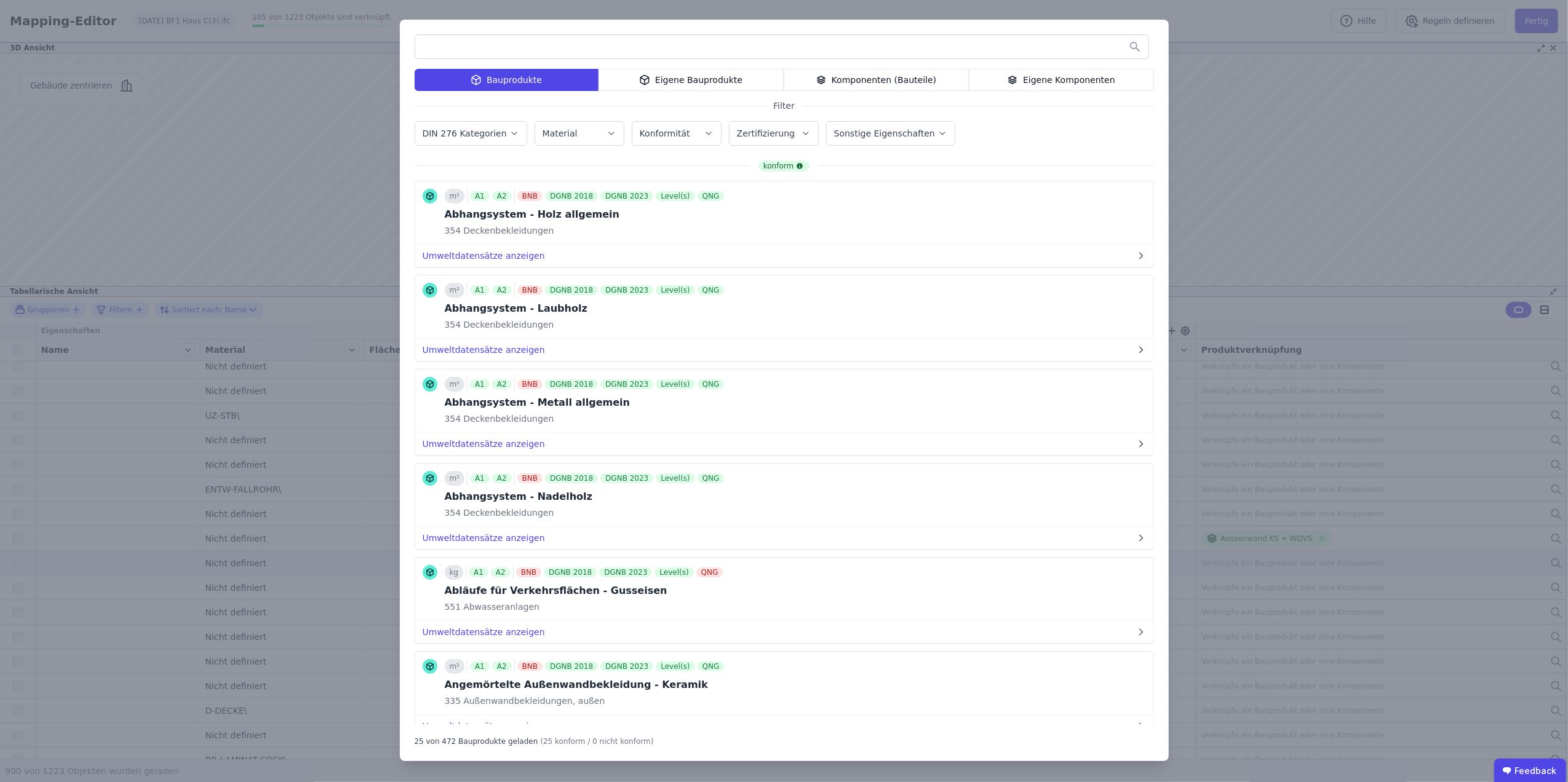
click at [631, 43] on input "text" at bounding box center [782, 46] width 733 height 22
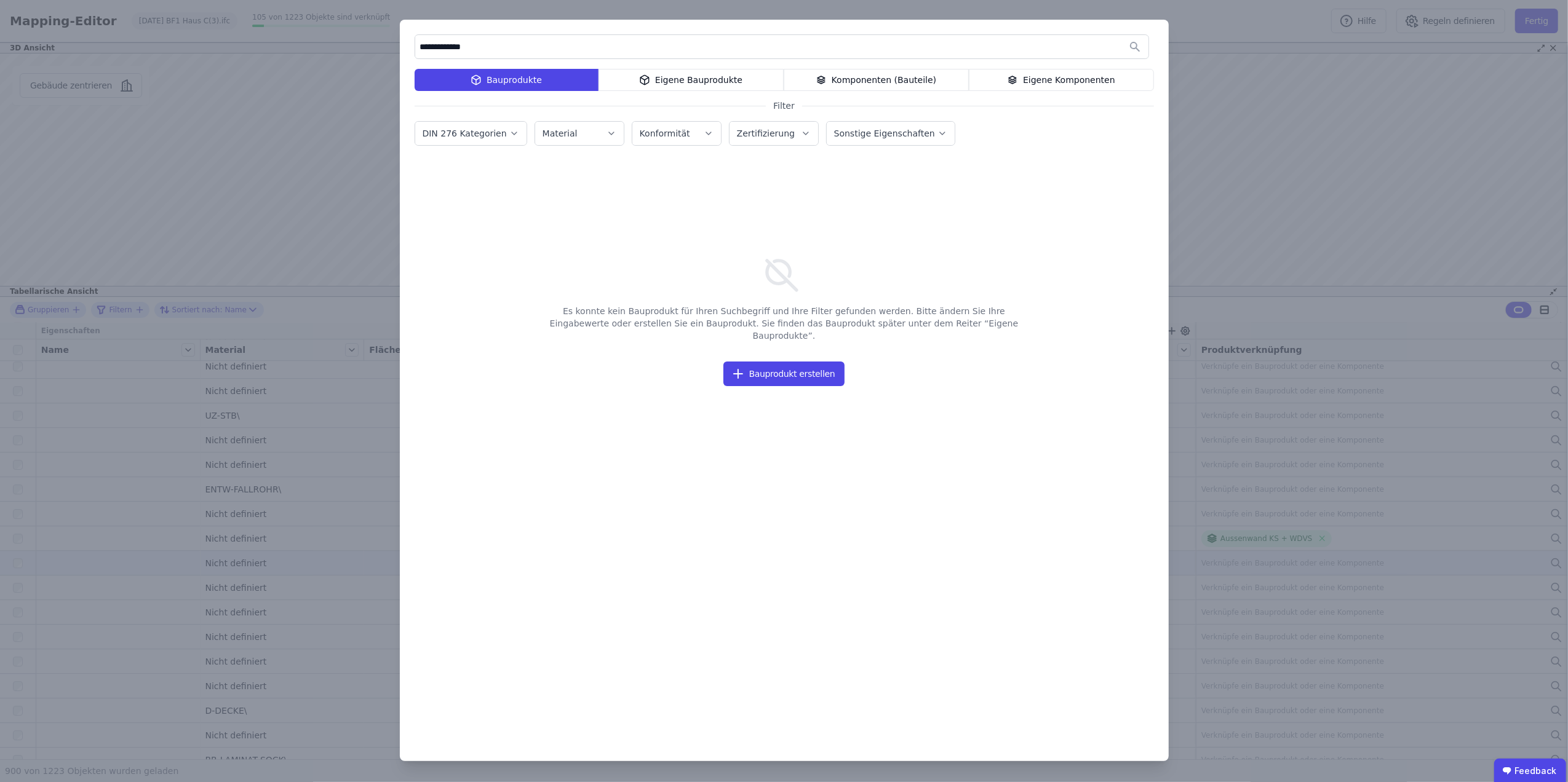
drag, startPoint x: 541, startPoint y: 52, endPoint x: 338, endPoint y: 45, distance: 203.1
click at [338, 45] on div "**********" at bounding box center [784, 391] width 1568 height 782
type input "*****"
click at [688, 128] on div "Konformität" at bounding box center [676, 133] width 74 height 12
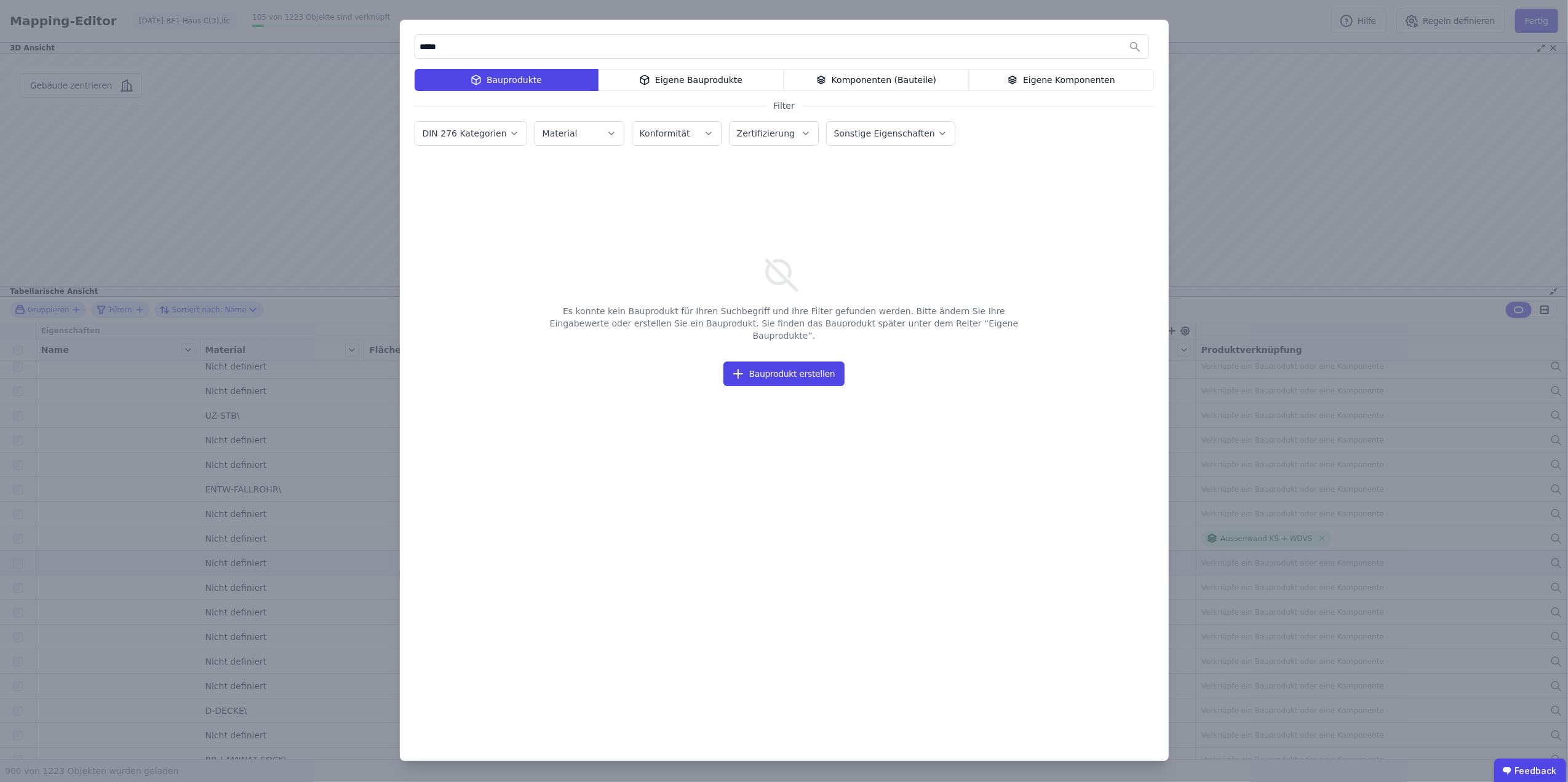
click at [550, 129] on label "Material" at bounding box center [561, 133] width 37 height 10
click at [572, 161] on input "text" at bounding box center [647, 165] width 198 height 22
type input "*"
type input "*******"
click at [697, 165] on icon at bounding box center [699, 165] width 10 height 15
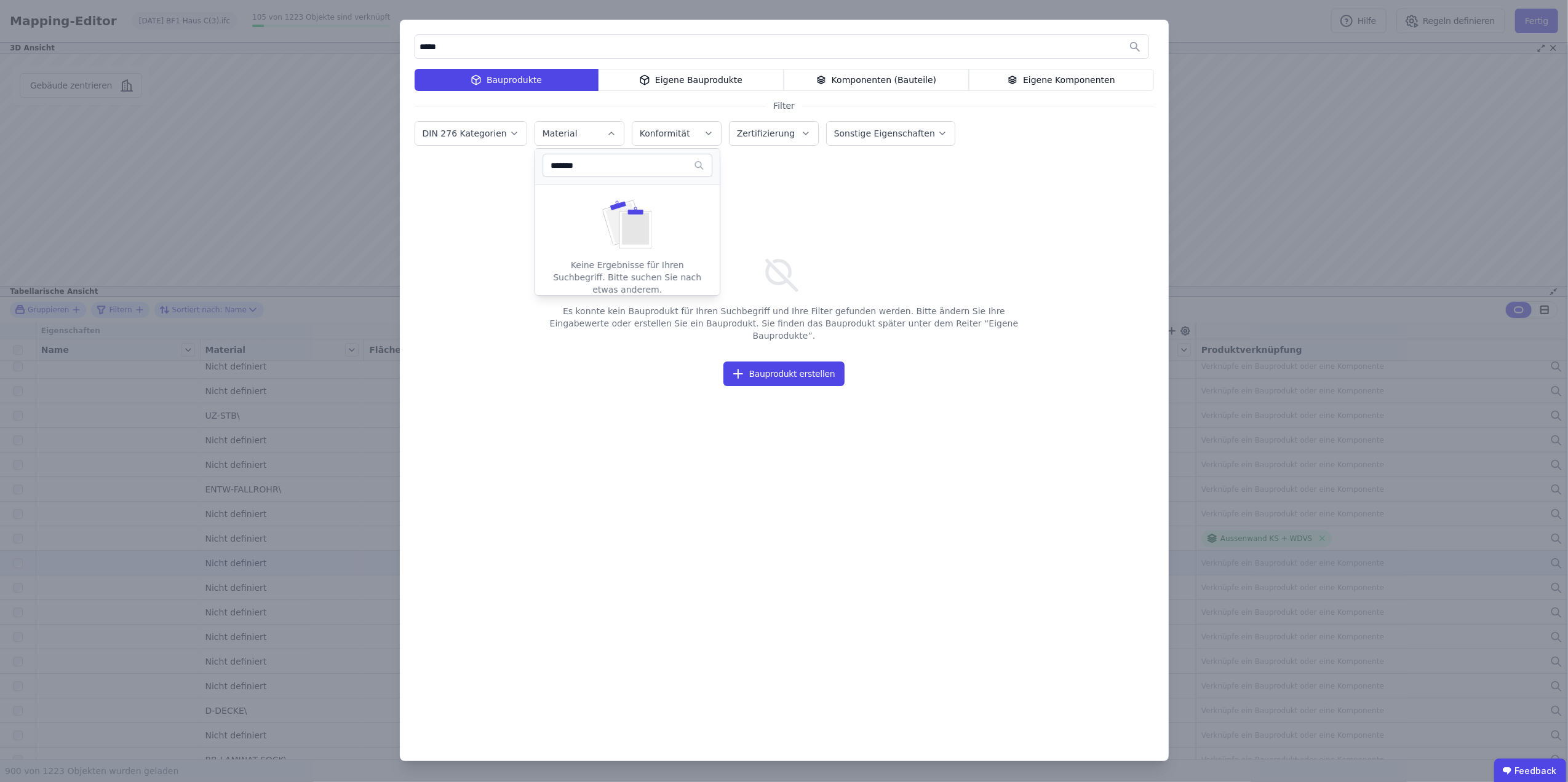
click at [601, 156] on input "*******" at bounding box center [622, 165] width 146 height 22
drag, startPoint x: 600, startPoint y: 158, endPoint x: 474, endPoint y: 161, distance: 126.0
click at [476, 161] on div "***** Bauprodukte Eigene Bauprodukte Komponenten (Bauteile) Eigene Komponenten …" at bounding box center [784, 390] width 769 height 741
click at [669, 211] on div "Zement" at bounding box center [649, 218] width 226 height 19
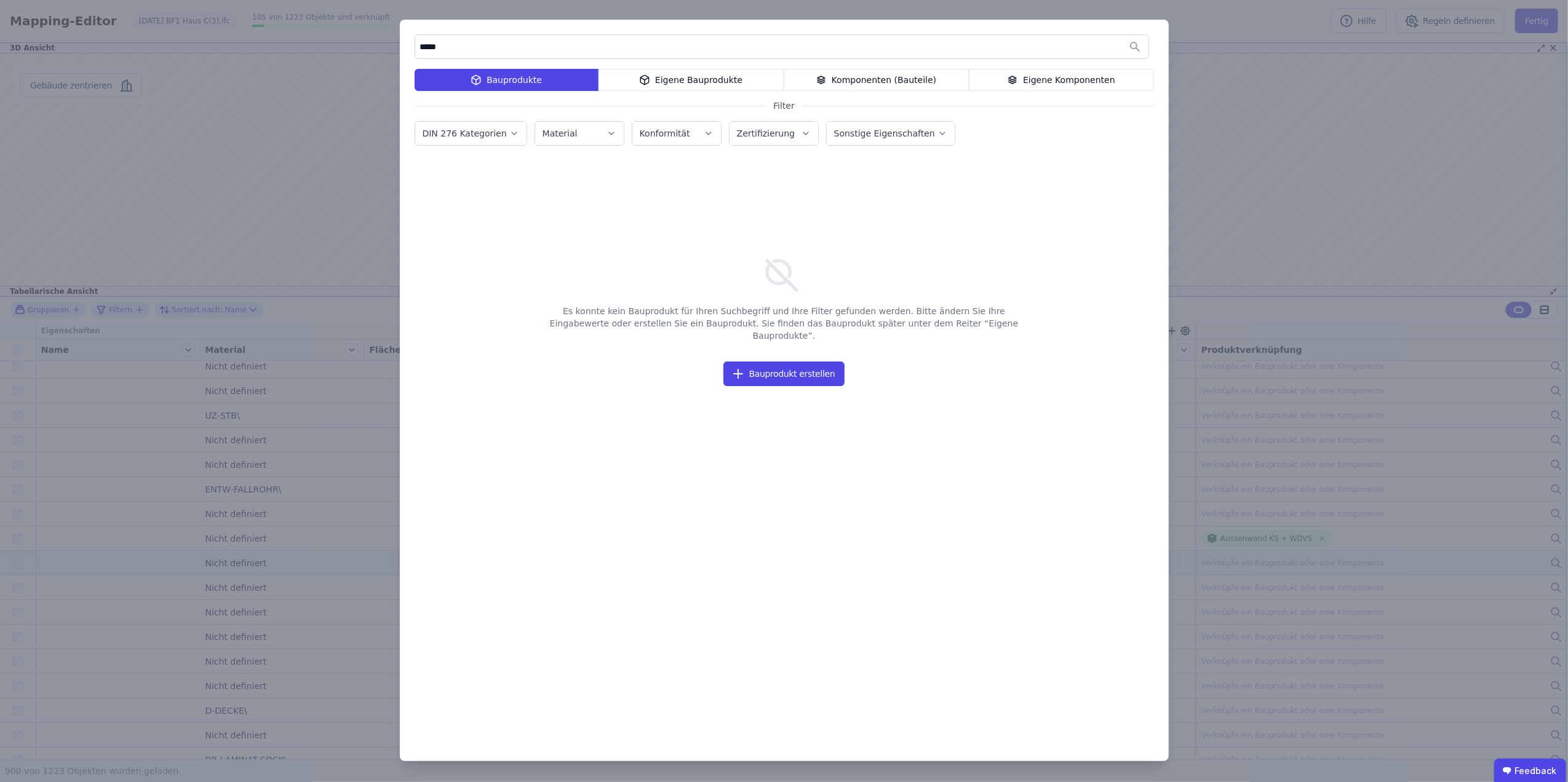
drag, startPoint x: 524, startPoint y: 45, endPoint x: 341, endPoint y: 39, distance: 183.1
click at [341, 39] on div "***** Bauprodukte Eigene Bauprodukte Komponenten (Bauteile) Eigene Komponenten …" at bounding box center [784, 391] width 1568 height 782
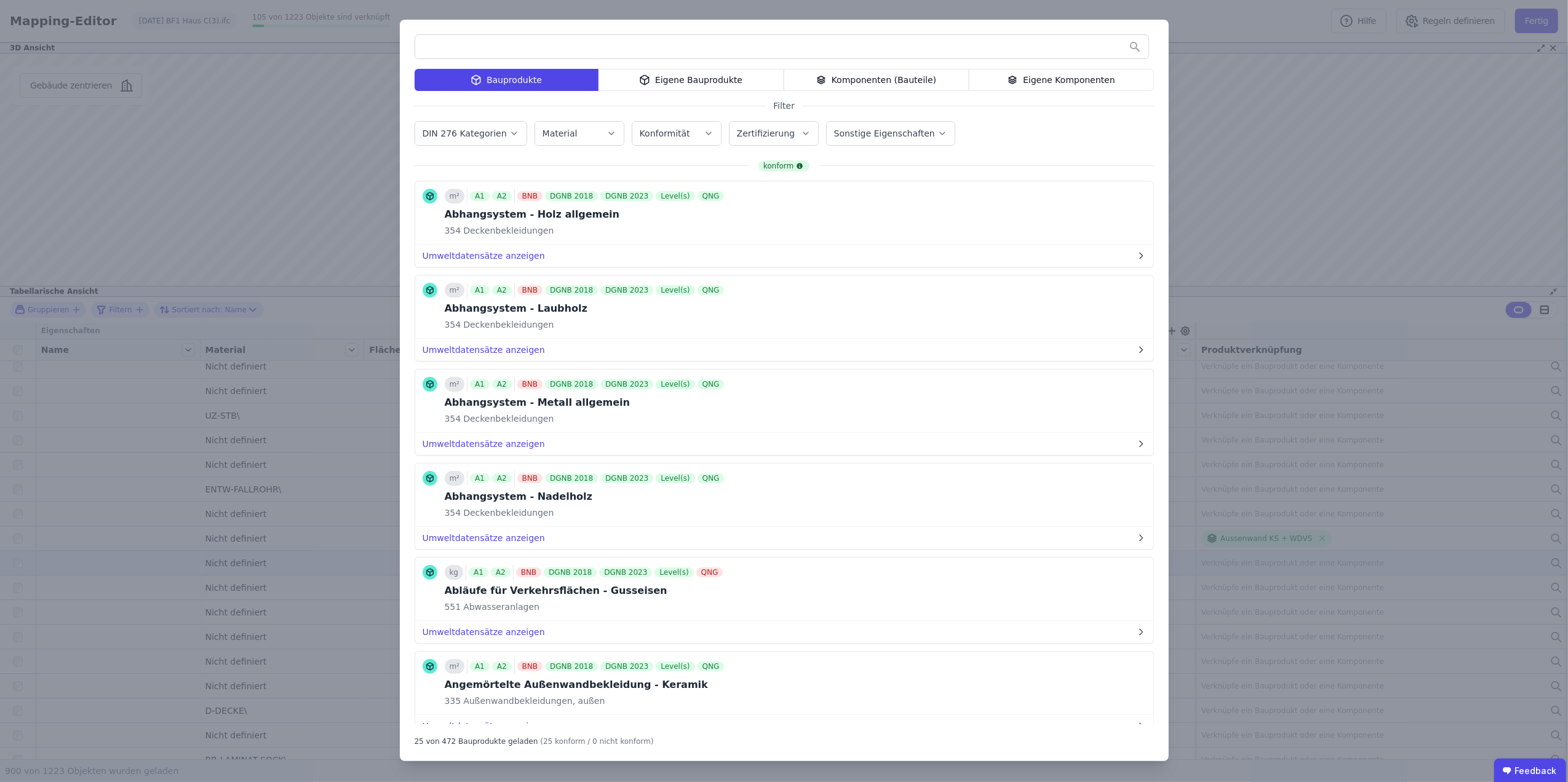
click at [607, 129] on icon "button" at bounding box center [611, 133] width 10 height 12
click at [621, 279] on div "Zusatzstoffe allgemein" at bounding box center [605, 283] width 103 height 12
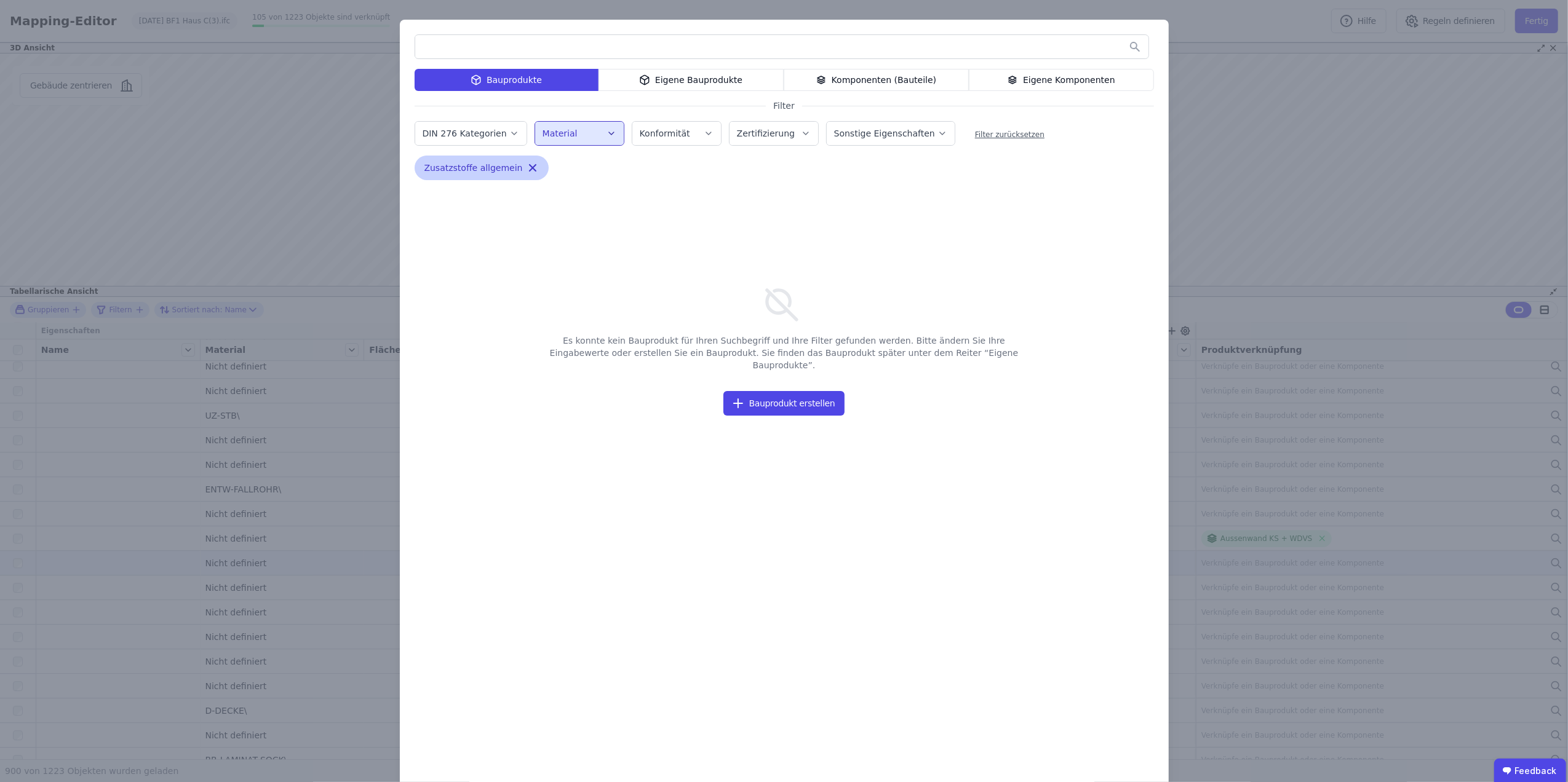
click at [530, 165] on icon "button" at bounding box center [533, 168] width 6 height 6
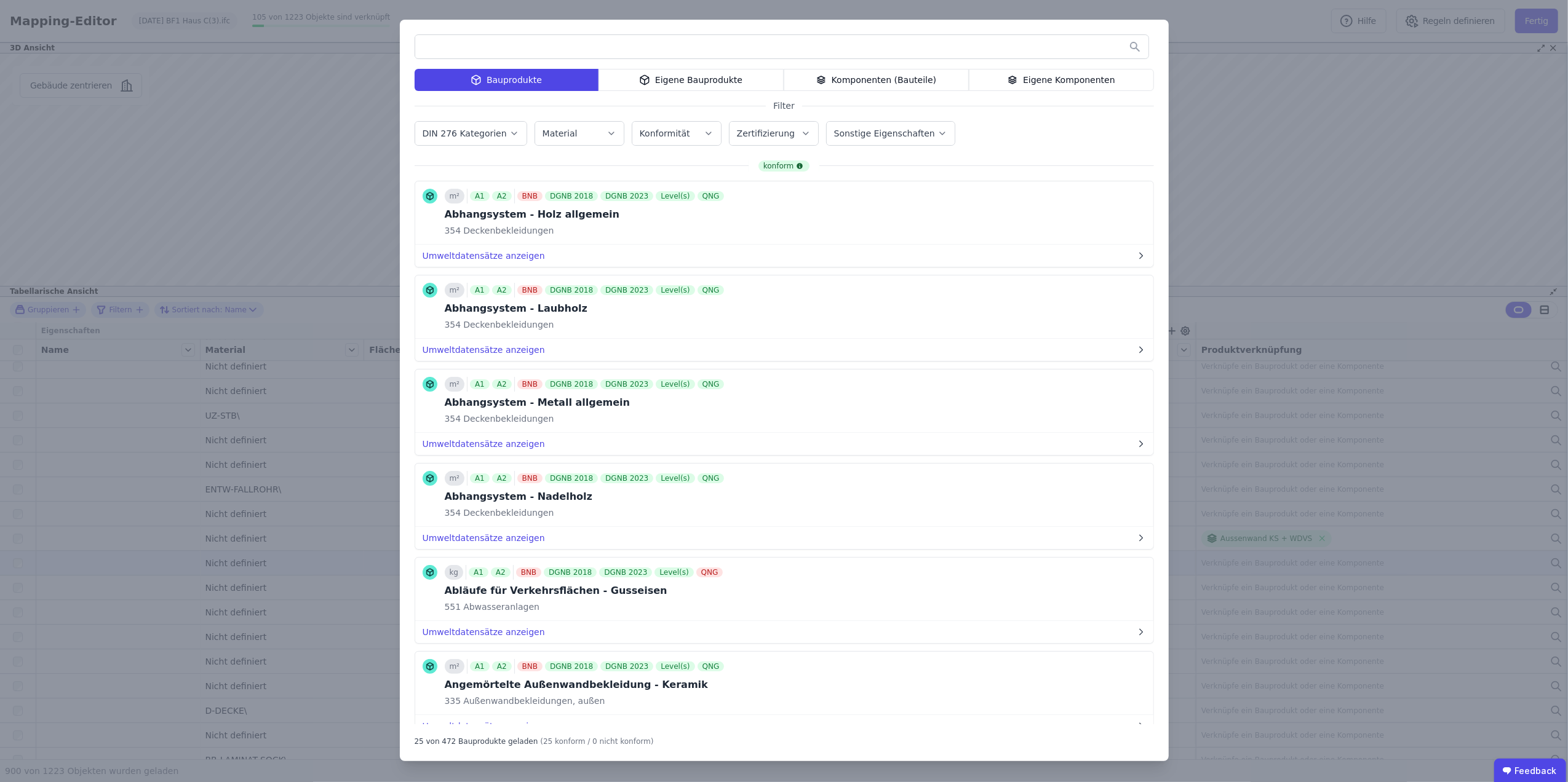
click at [496, 43] on input "text" at bounding box center [782, 46] width 733 height 22
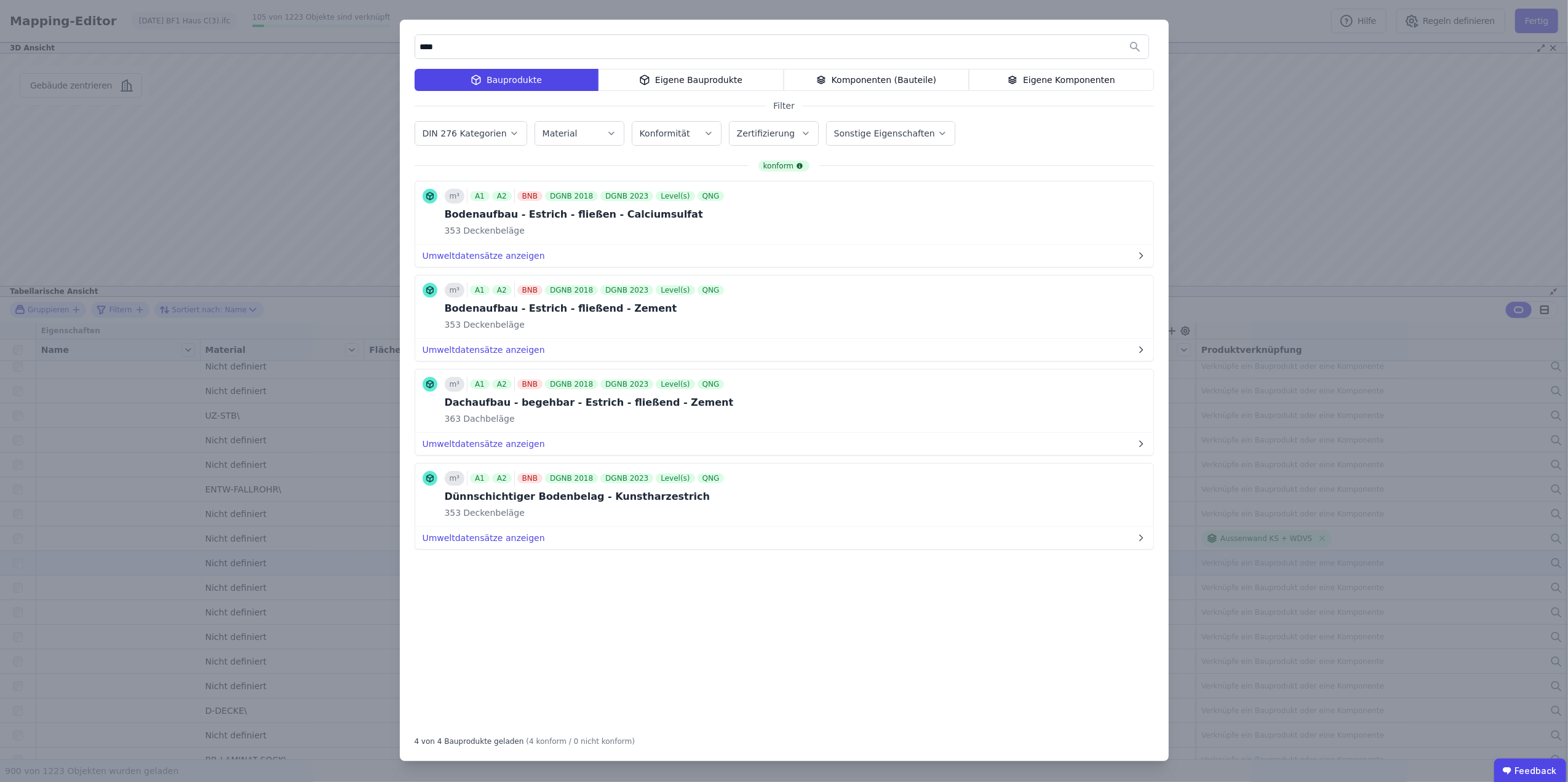
type input "****"
